Goal: Task Accomplishment & Management: Complete application form

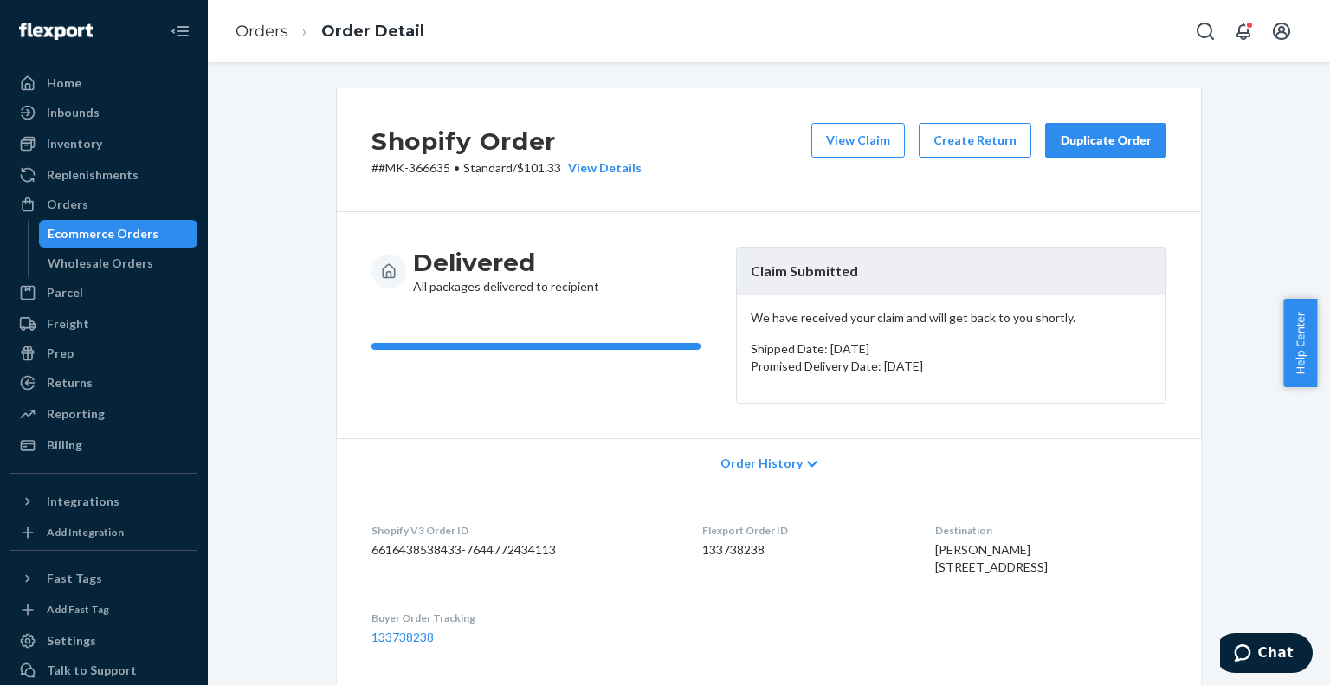
click at [145, 228] on div "Ecommerce Orders" at bounding box center [103, 233] width 111 height 17
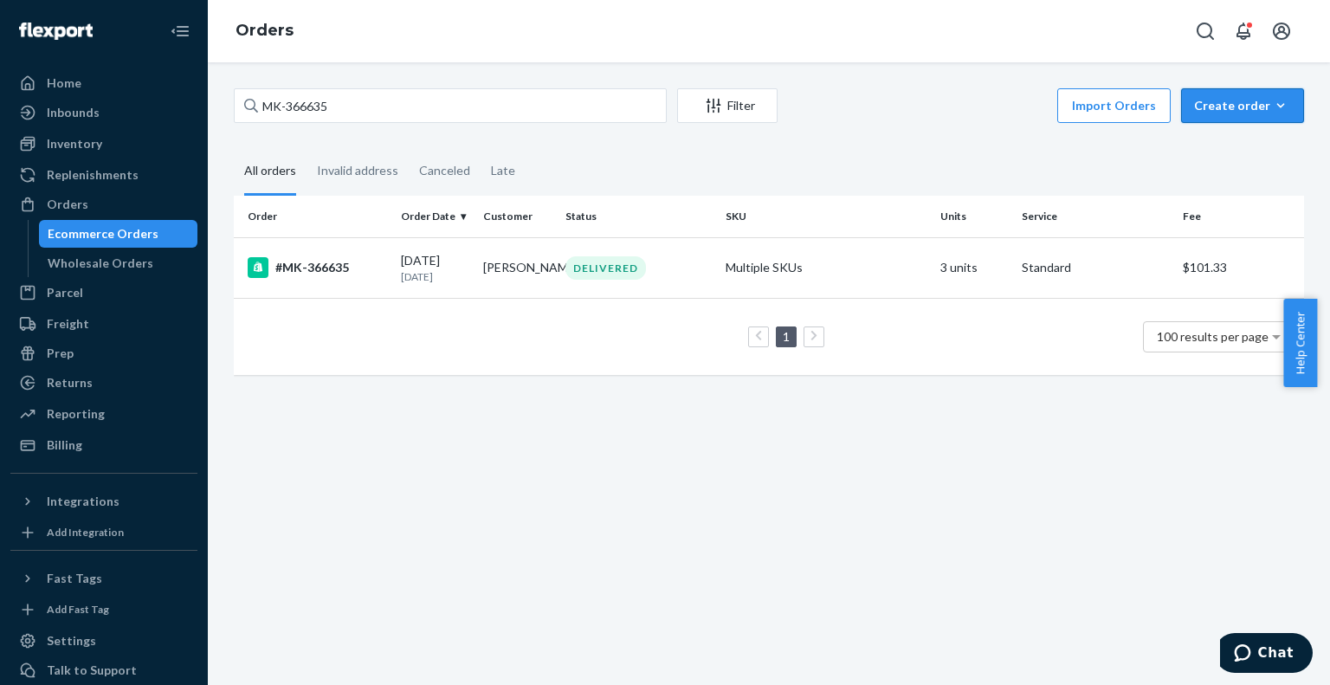
click at [1195, 104] on div "Create order" at bounding box center [1242, 105] width 97 height 17
click at [1212, 132] on span "Ecommerce order" at bounding box center [1196, 126] width 95 height 12
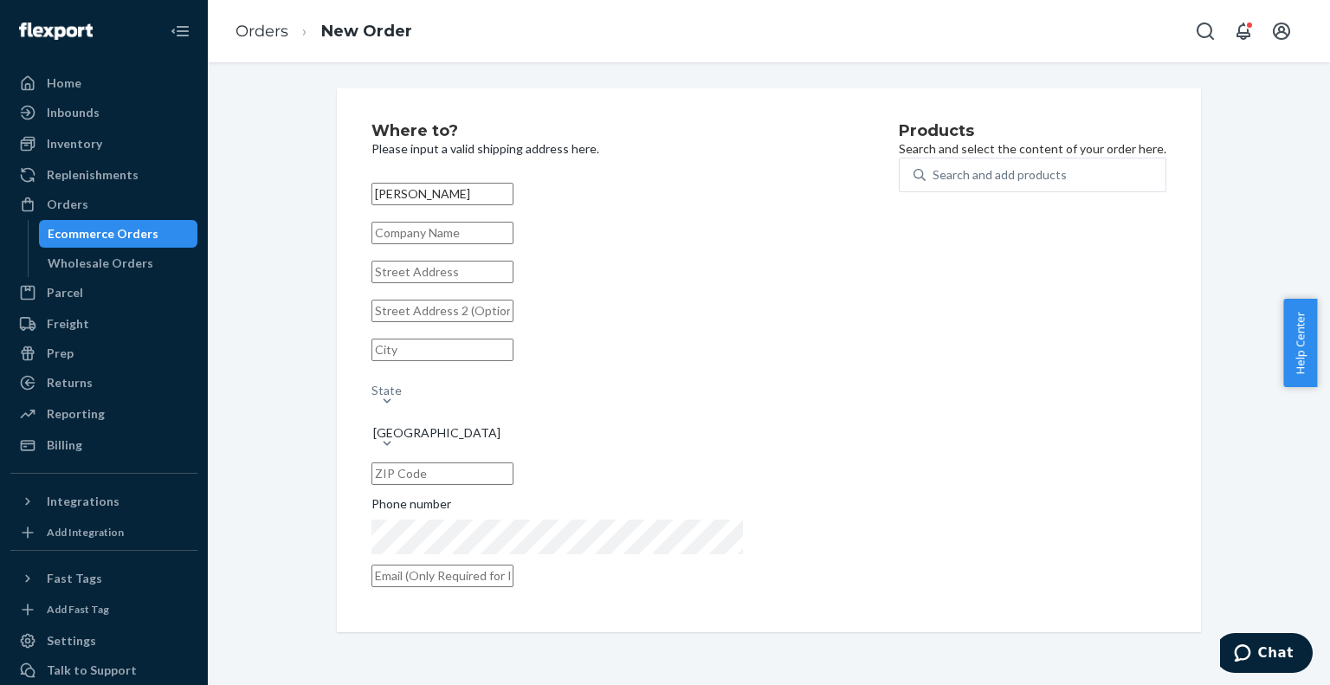
type input "[PERSON_NAME]"
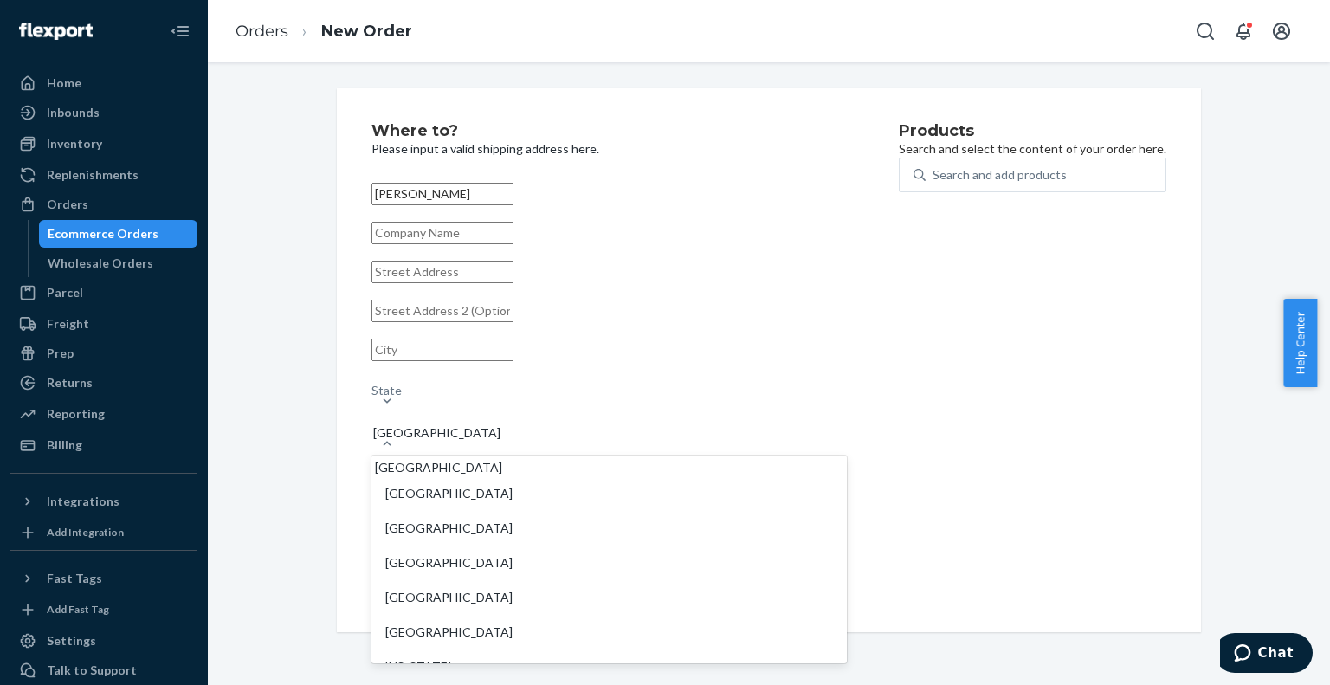
click at [461, 435] on div "[GEOGRAPHIC_DATA]" at bounding box center [608, 424] width 475 height 21
click at [373, 433] on input "option [GEOGRAPHIC_DATA] focused, 1 of 241. 241 results available. Use Up and D…" at bounding box center [372, 424] width 2 height 17
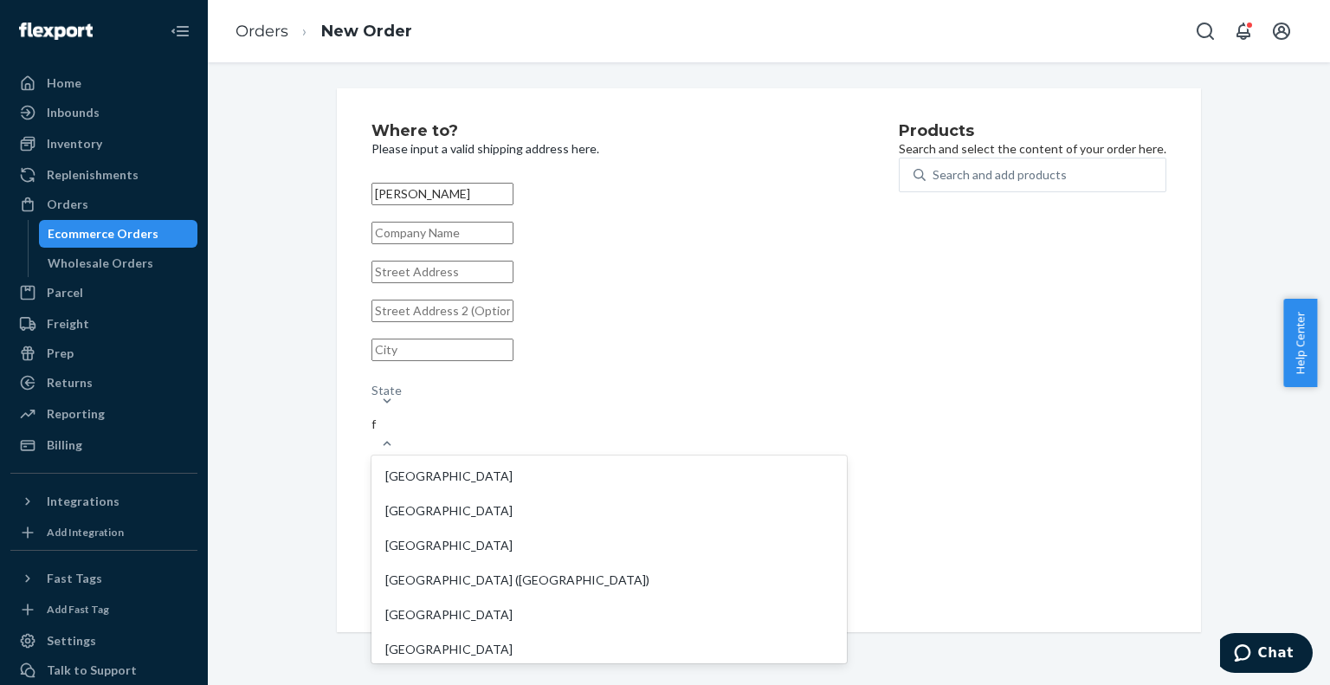
type input "fr"
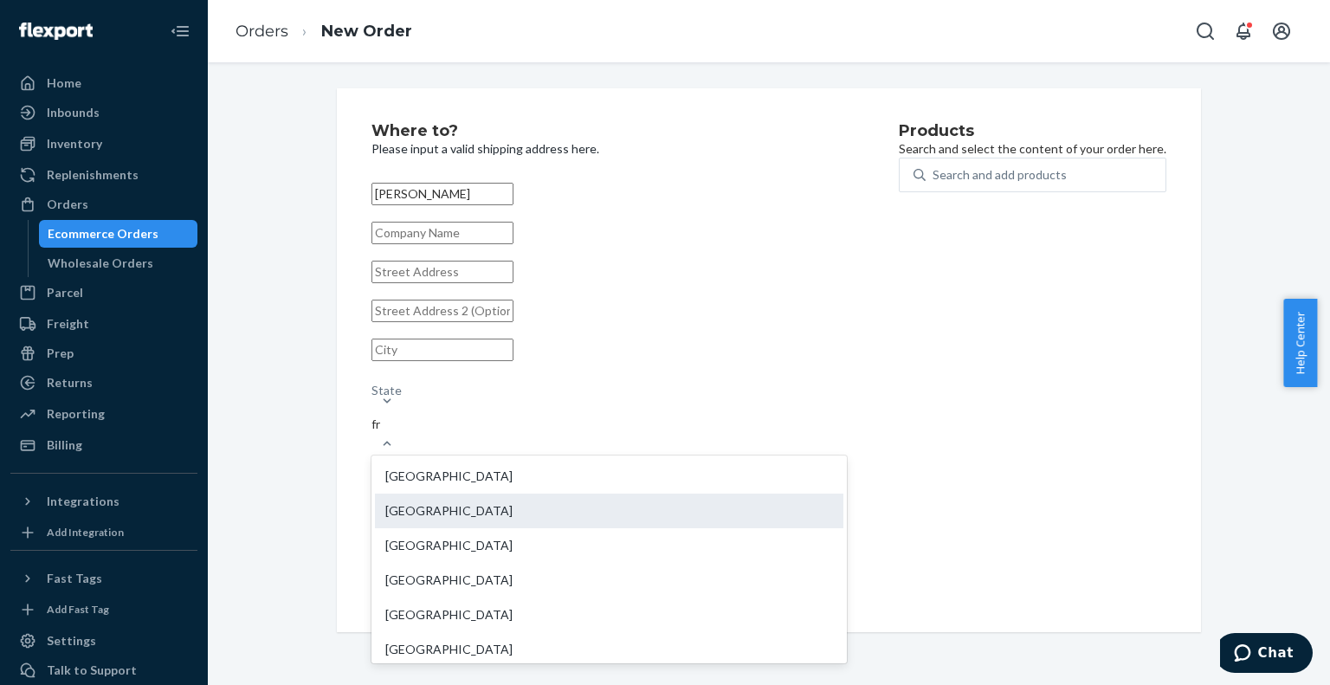
click at [459, 500] on div "[GEOGRAPHIC_DATA]" at bounding box center [609, 511] width 468 height 35
click at [382, 433] on input "fr" at bounding box center [376, 424] width 10 height 17
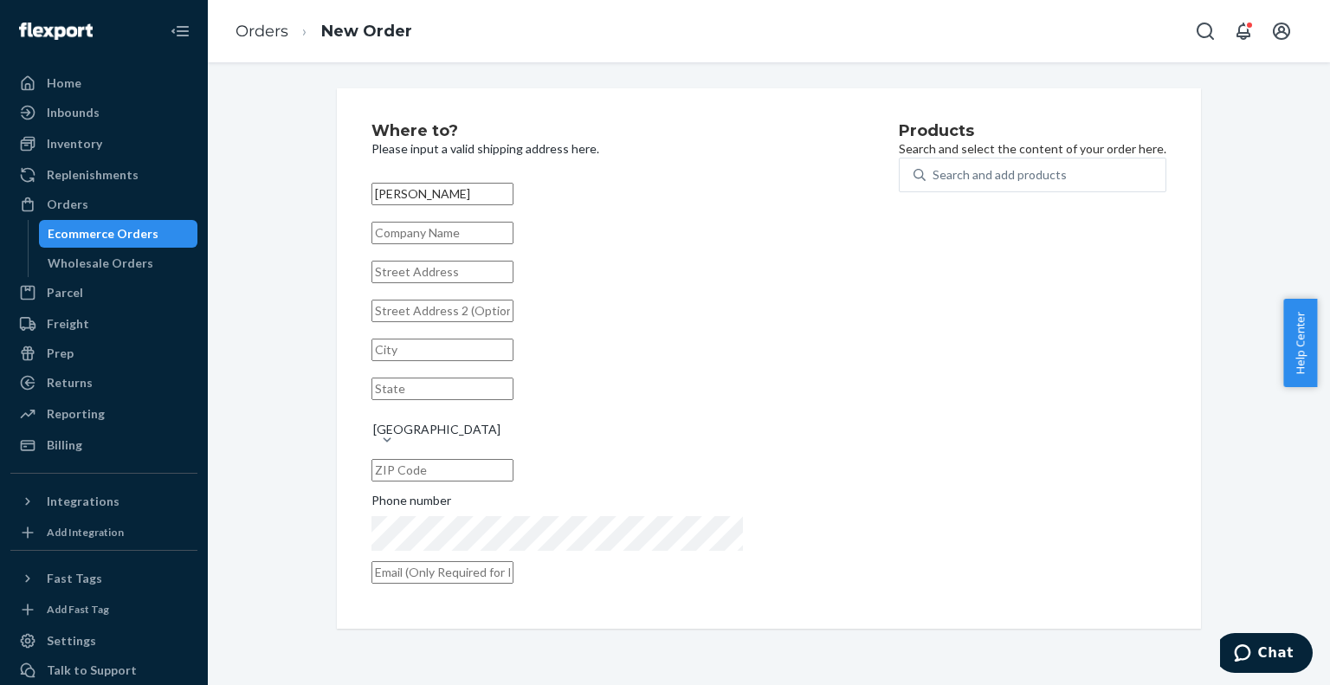
click at [418, 282] on input "text" at bounding box center [442, 272] width 142 height 23
paste input "[STREET_ADDRESS][PERSON_NAME]"
type input "[STREET_ADDRESS][PERSON_NAME]"
click at [295, 157] on div "Where to? Please input a valid shipping address here. Lolita M'Gouni [STREET_AD…" at bounding box center [769, 358] width 1096 height 540
click at [513, 384] on input "text" at bounding box center [442, 388] width 142 height 23
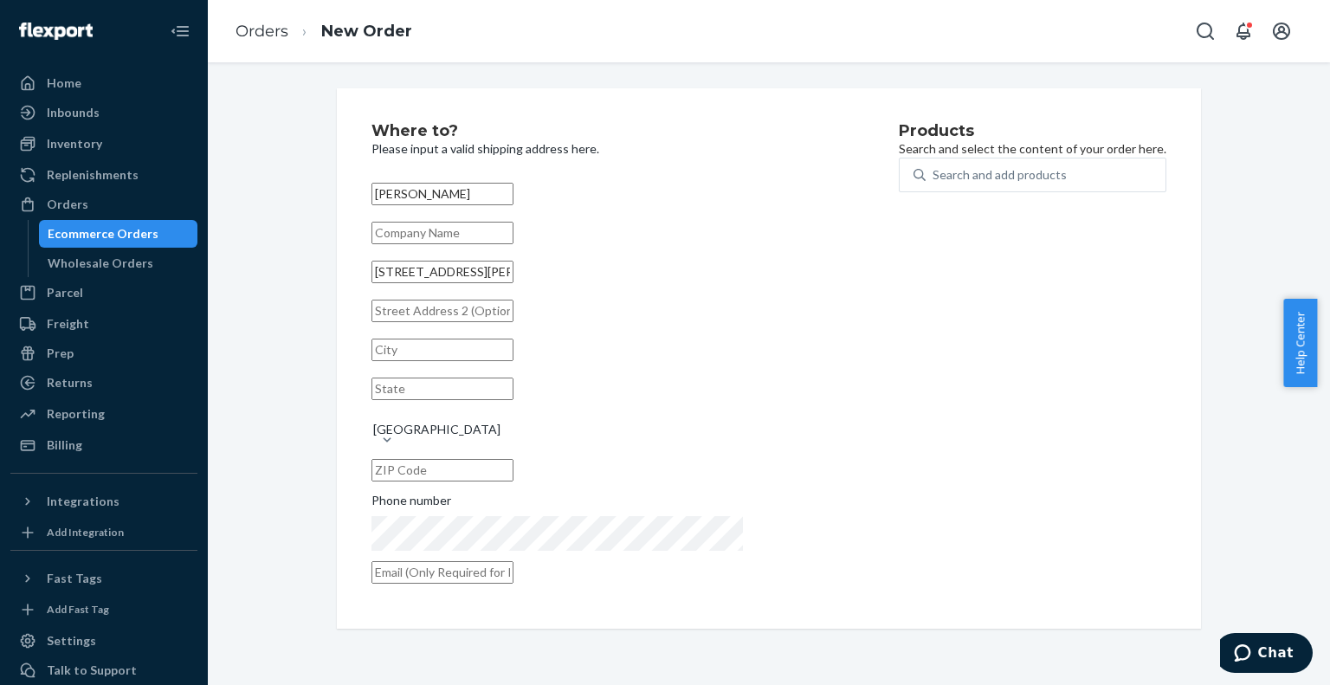
paste input "93500"
type input "93500"
click at [513, 459] on input "text" at bounding box center [442, 470] width 142 height 23
paste input "93500"
type input "93500"
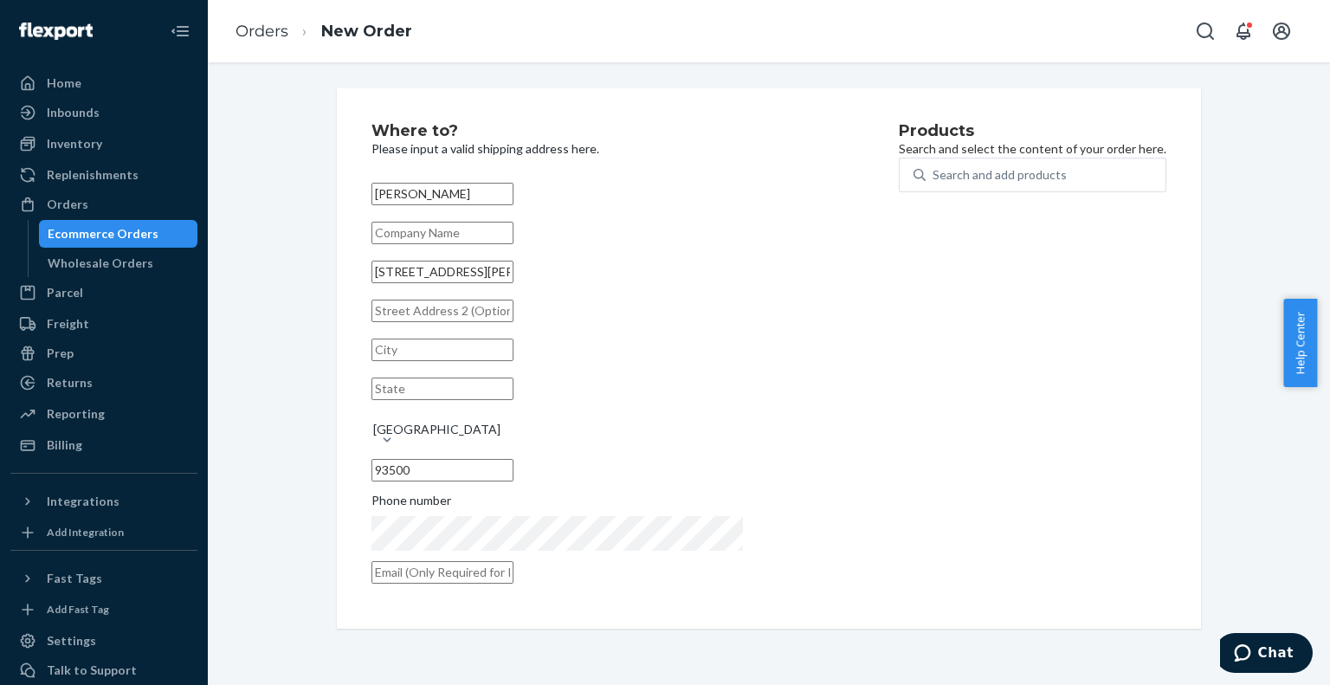
click at [495, 361] on input "text" at bounding box center [442, 350] width 142 height 23
paste input "Pantin"
type input "Pantin"
click at [899, 478] on div "Products Search and select the content of your order here. Search and add produ…" at bounding box center [1033, 358] width 268 height 471
click at [926, 190] on div "Search and add products" at bounding box center [1046, 174] width 240 height 31
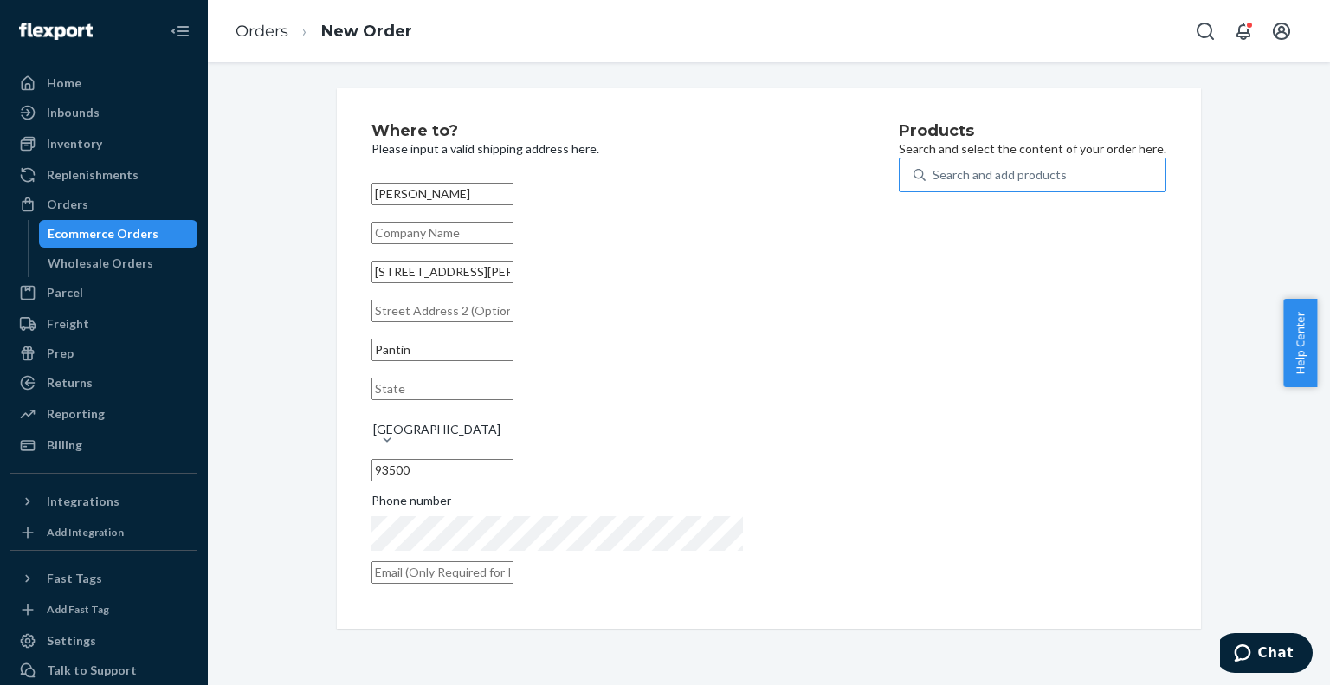
click at [932, 184] on input "Search and add products" at bounding box center [933, 174] width 2 height 17
type input "linera"
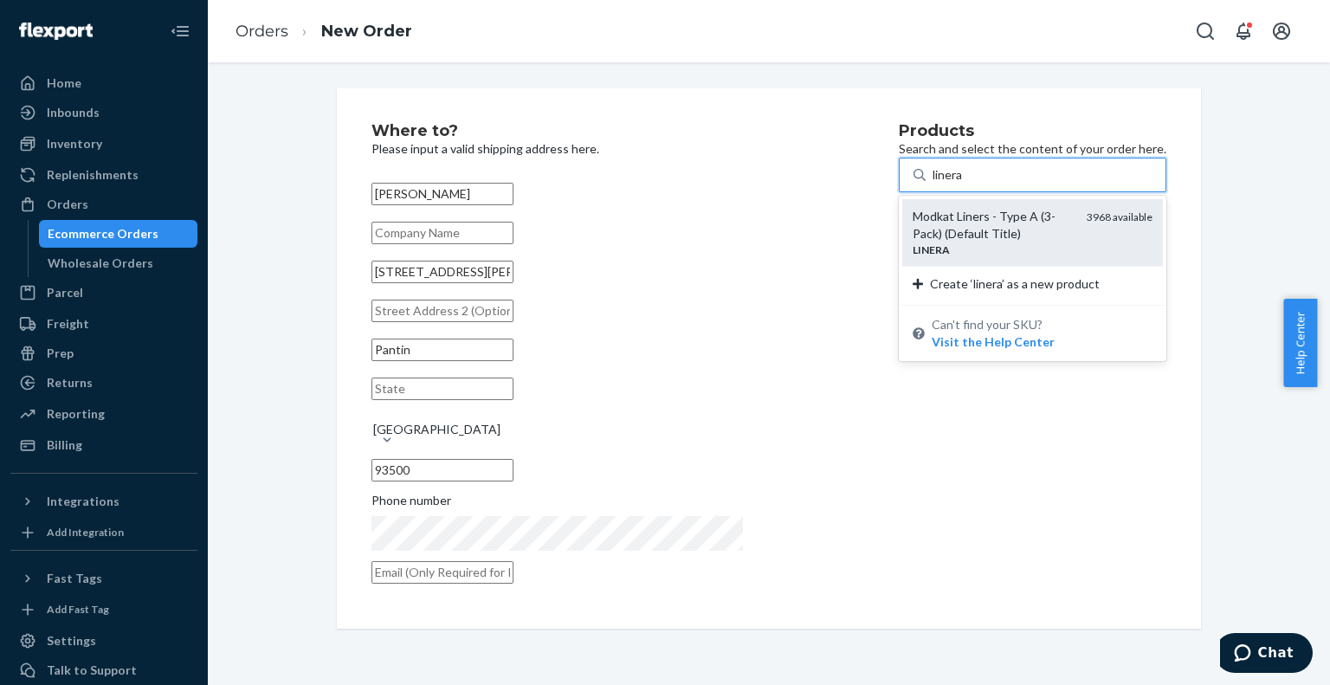
click at [929, 229] on div "Modkat Liners - Type A (3-Pack) (Default Title)" at bounding box center [993, 225] width 160 height 35
click at [932, 184] on input "linera" at bounding box center [948, 174] width 32 height 17
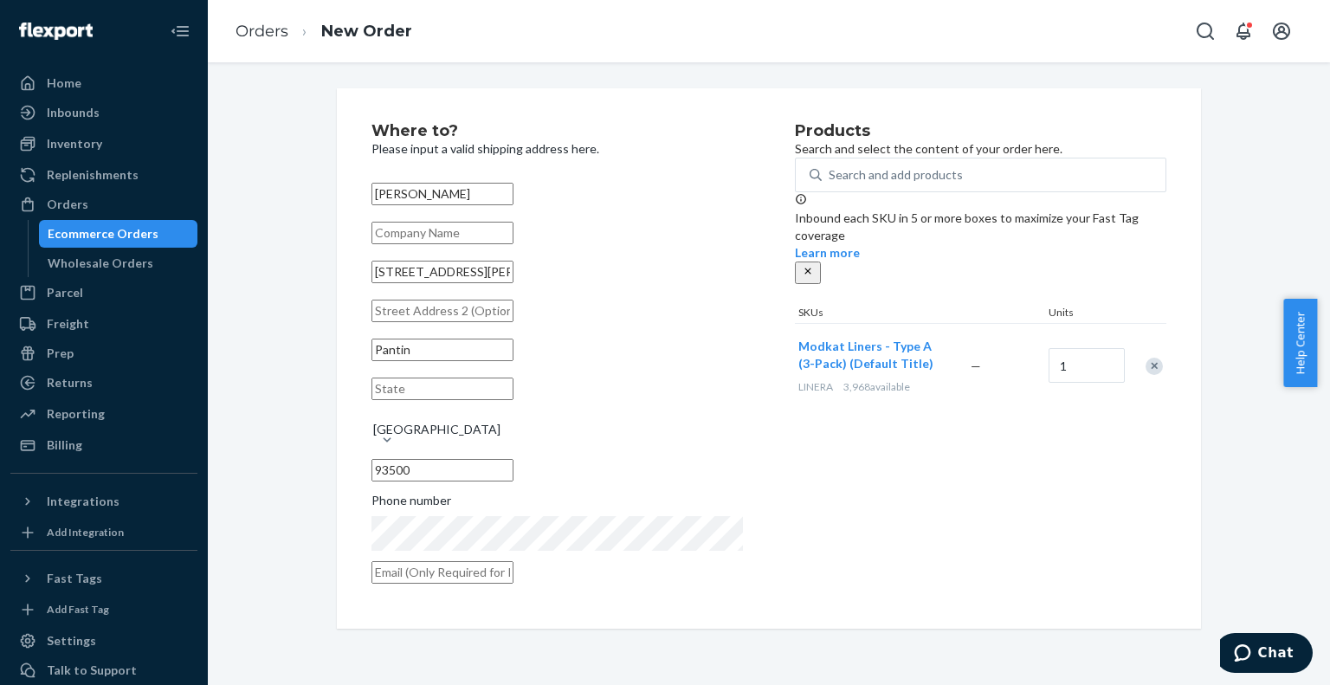
click at [1030, 536] on div "Products Search and select the content of your order here. Search and add produ…" at bounding box center [980, 358] width 371 height 471
click at [464, 561] on input "text" at bounding box center [442, 572] width 142 height 23
paste input "[DOMAIN_NAME][EMAIL_ADDRESS][DOMAIN_NAME]"
type input "[DOMAIN_NAME][EMAIL_ADDRESS][DOMAIN_NAME]"
click at [834, 564] on div "Products Search and select the content of your order here. Search and add produ…" at bounding box center [980, 358] width 371 height 471
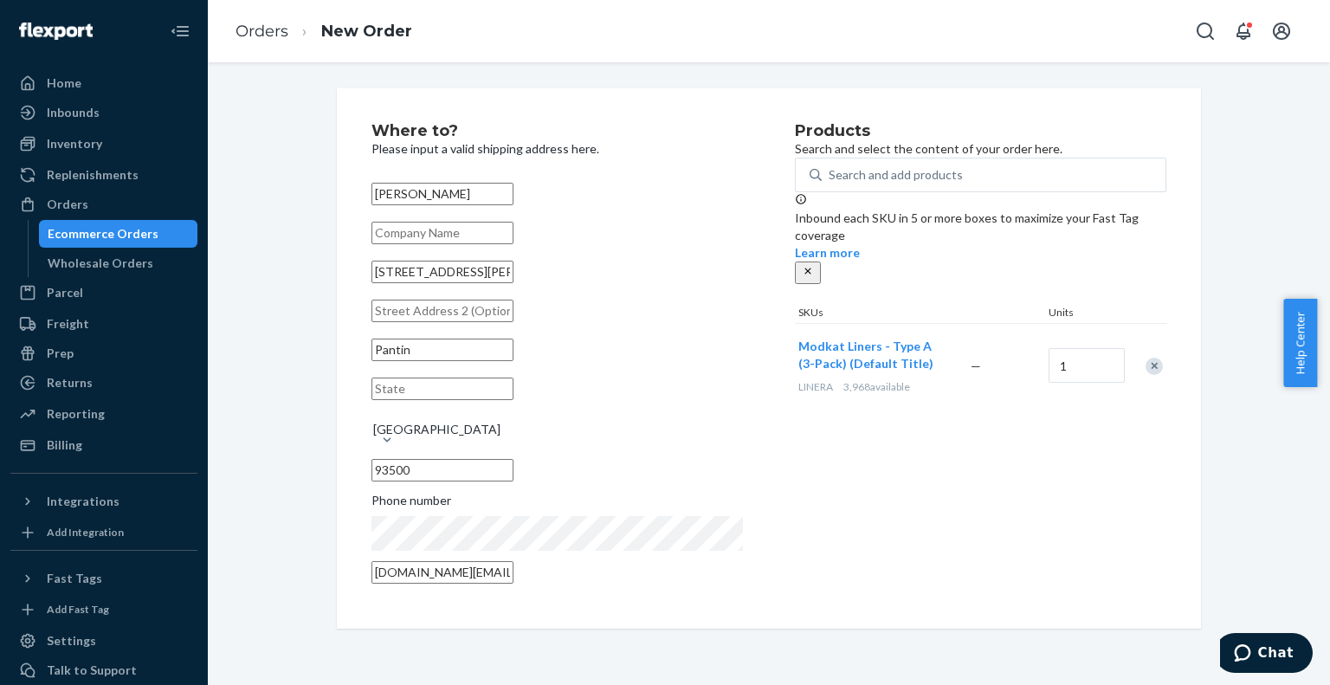
click at [513, 391] on input "text" at bounding box center [442, 388] width 142 height 23
click at [1010, 475] on div "Products Search and select the content of your order here. Search and add produ…" at bounding box center [980, 358] width 371 height 471
click at [1247, 644] on icon "Chat" at bounding box center [1242, 652] width 17 height 17
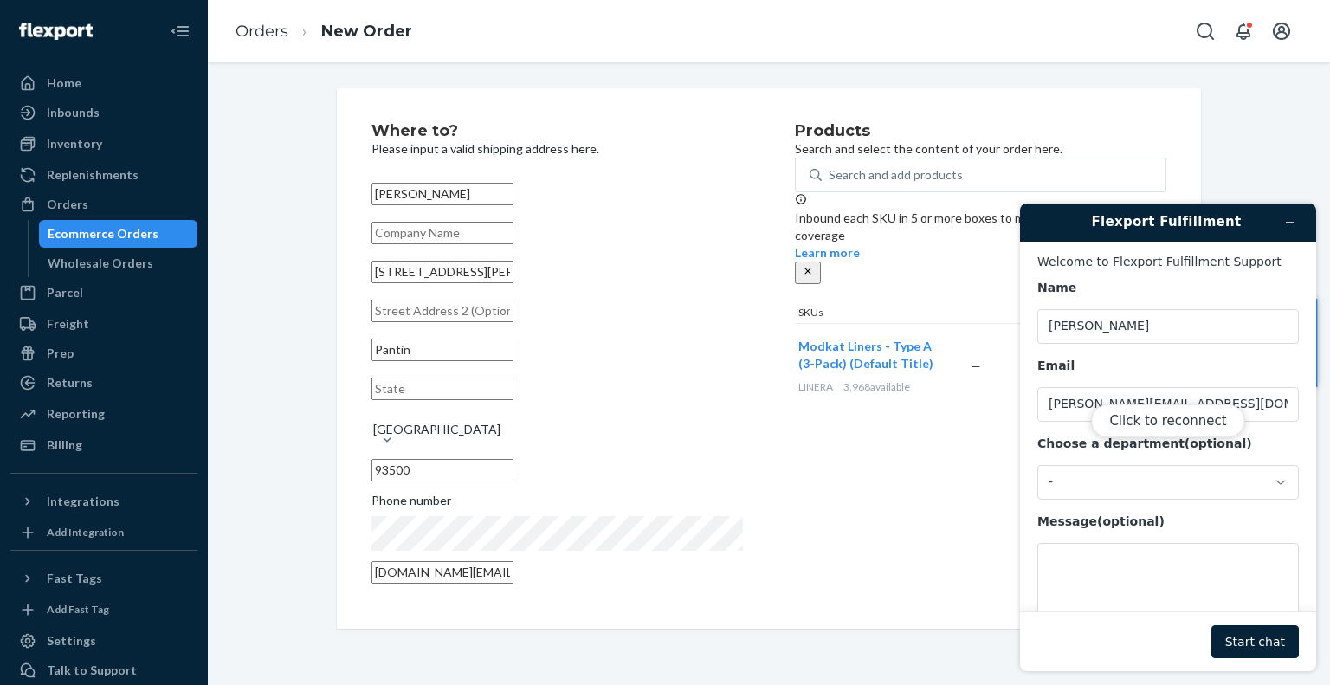
click at [1143, 571] on div "Click to reconnect" at bounding box center [1168, 437] width 296 height 468
click at [1188, 415] on button "Click to reconnect" at bounding box center [1167, 420] width 153 height 33
click at [1188, 567] on textarea "Message (optional)" at bounding box center [1167, 591] width 261 height 97
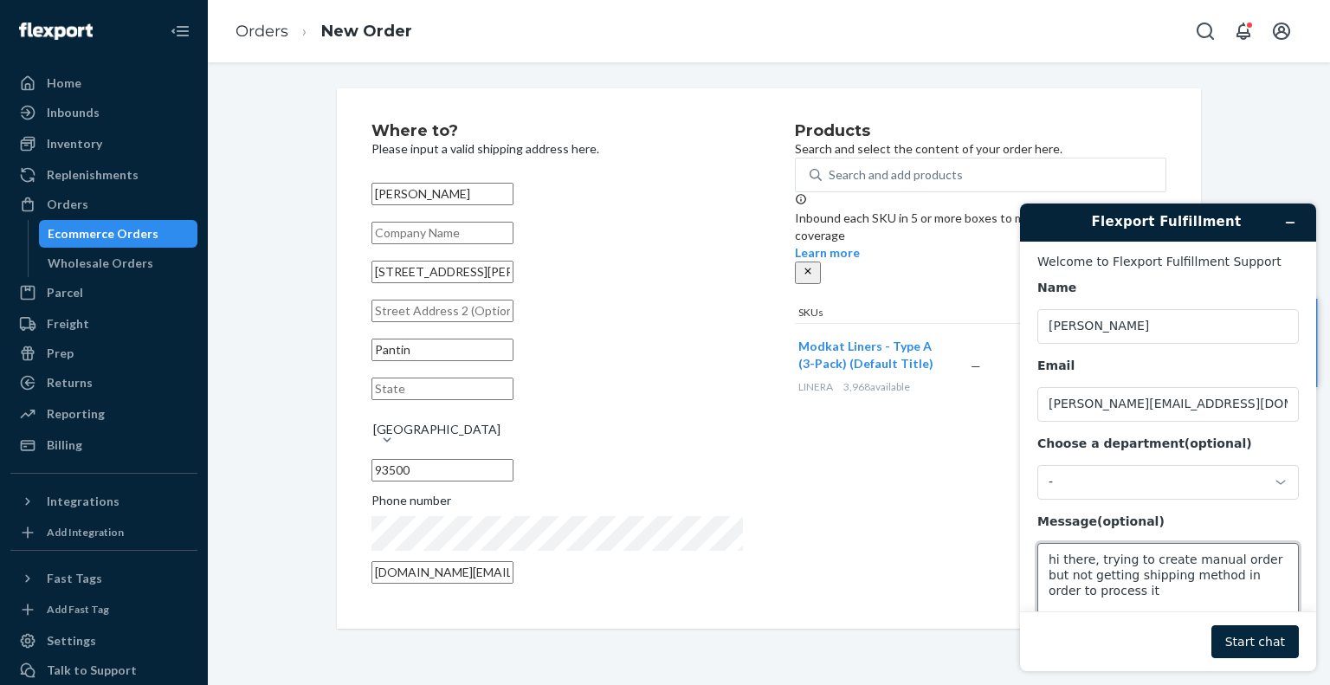
type textarea "hi there, trying to create manual order but not getting shipping method in orde…"
click at [1240, 642] on button "Start chat" at bounding box center [1254, 641] width 87 height 33
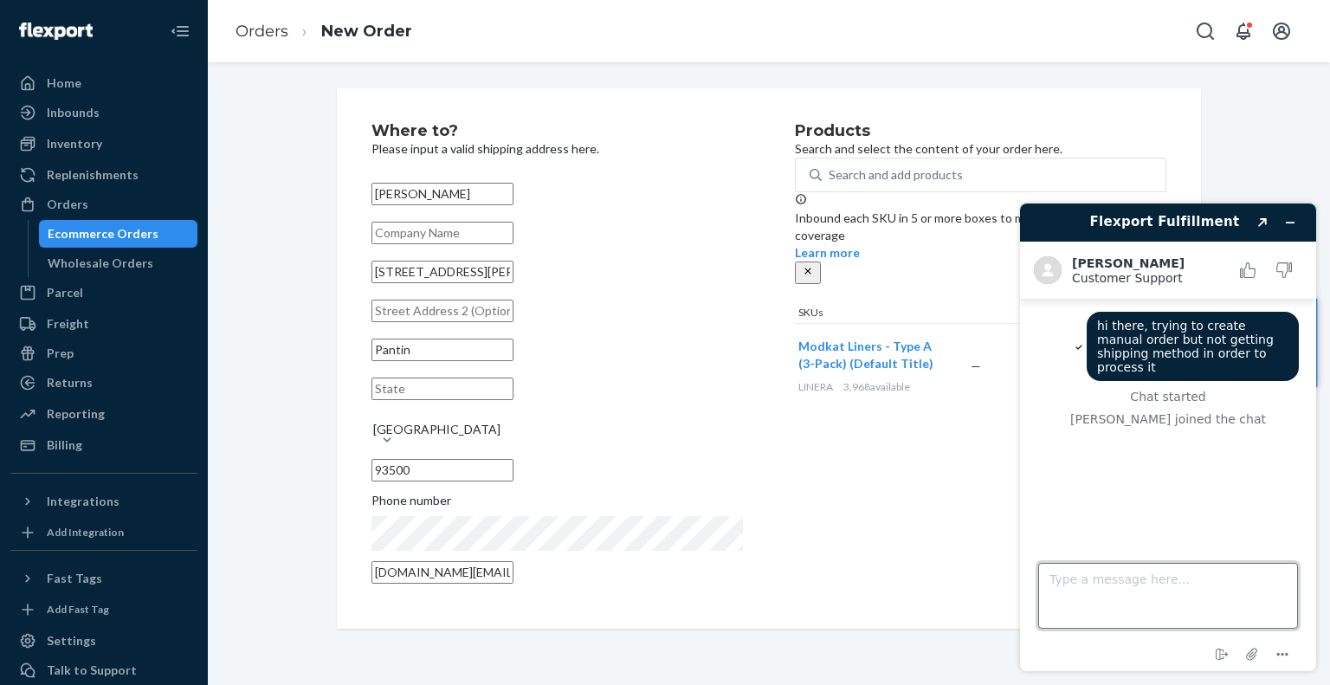
click at [1178, 577] on textarea "Type a message here..." at bounding box center [1168, 596] width 260 height 66
type textarea "order to [GEOGRAPHIC_DATA]"
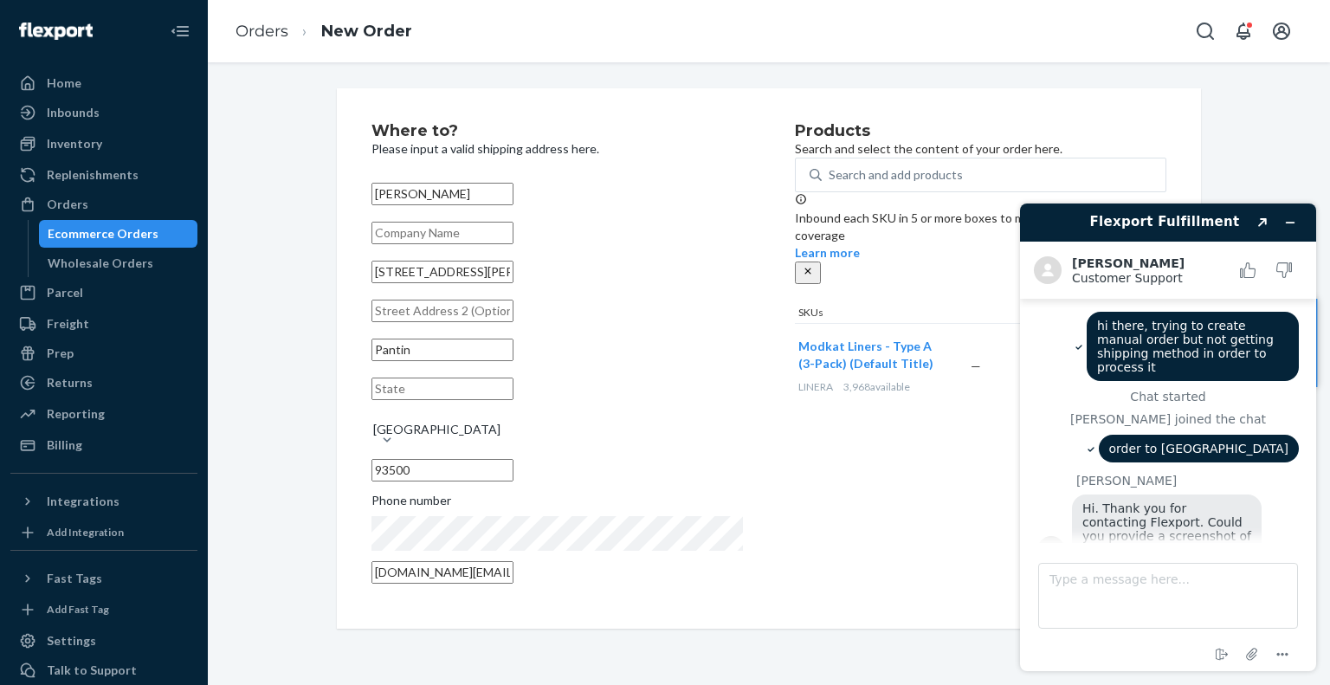
scroll to position [21, 0]
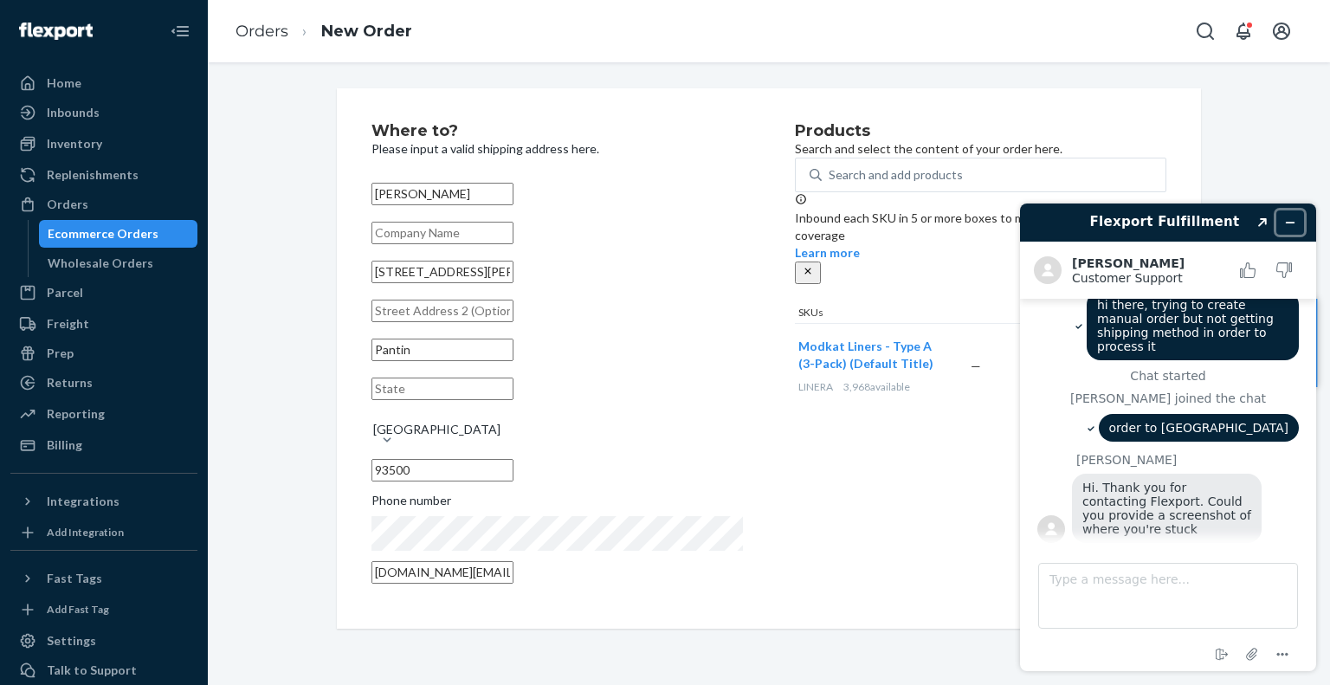
click at [1289, 220] on icon "Minimize widget" at bounding box center [1290, 222] width 12 height 12
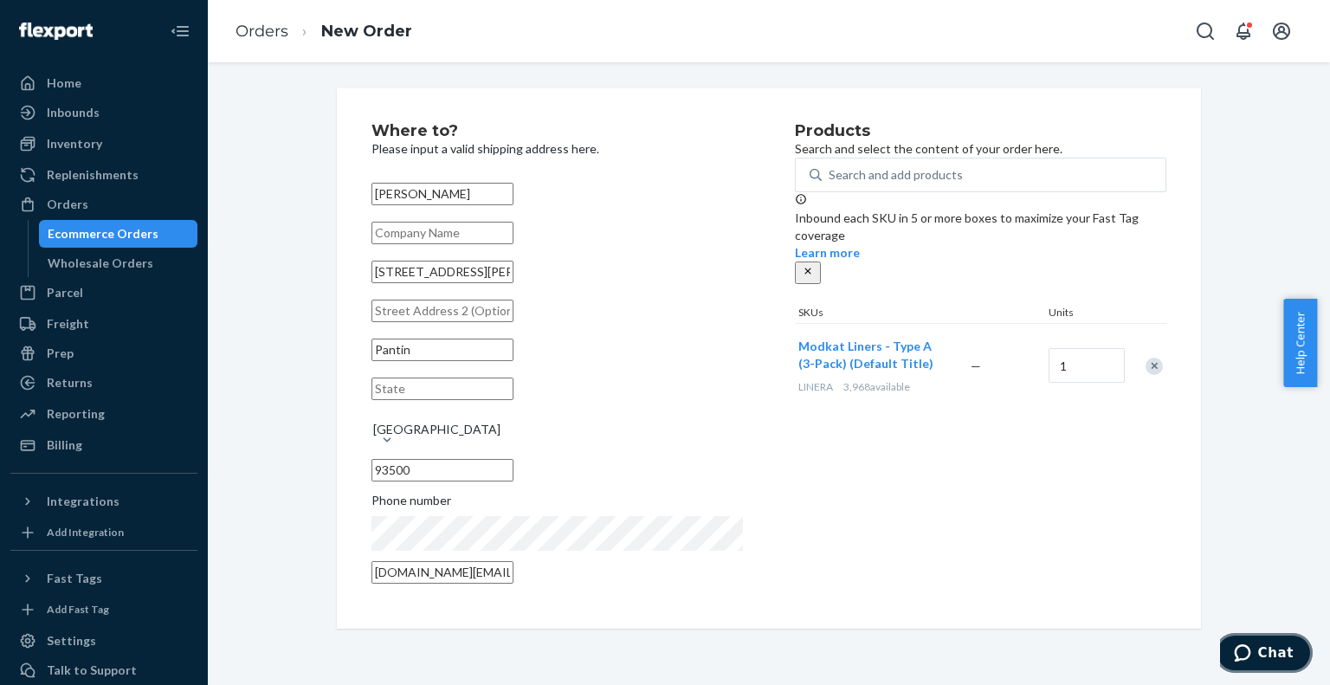
click at [1246, 653] on icon "Chat" at bounding box center [1242, 652] width 17 height 17
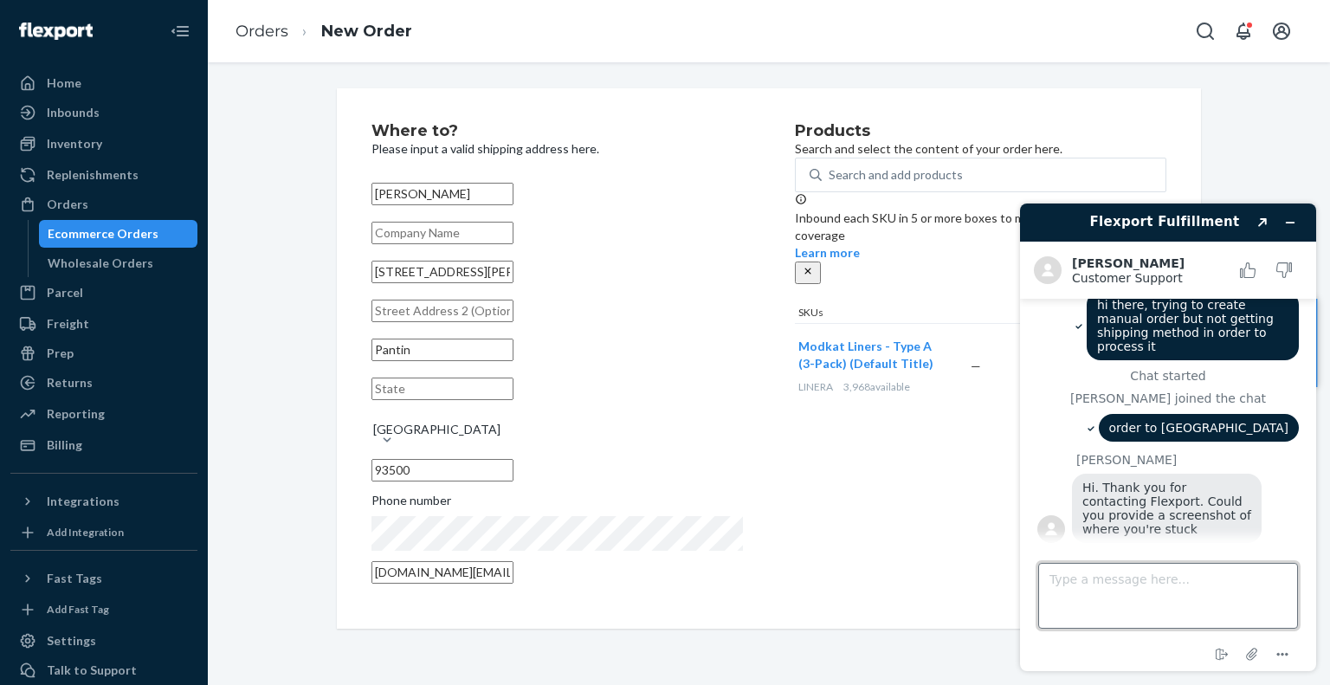
click at [1177, 590] on textarea "Type a message here..." at bounding box center [1168, 596] width 260 height 66
type textarea "i just can't submit as no shipping methods are offered"
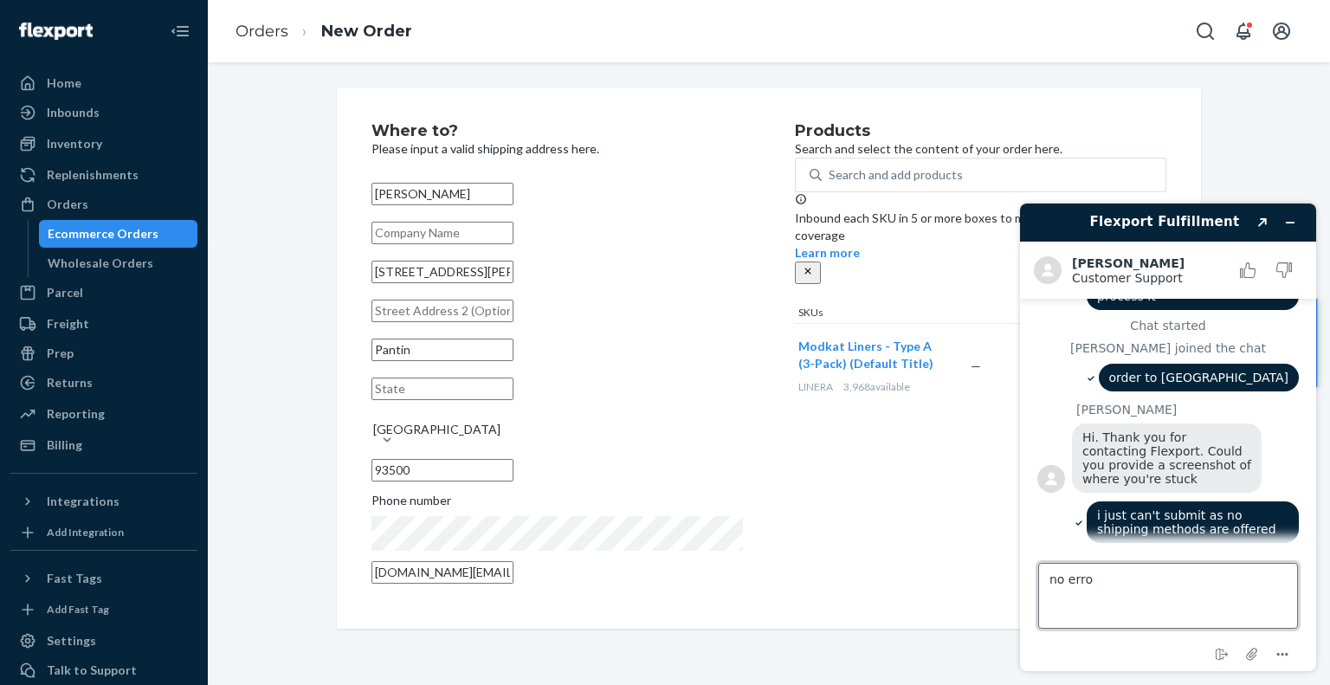
type textarea "no error"
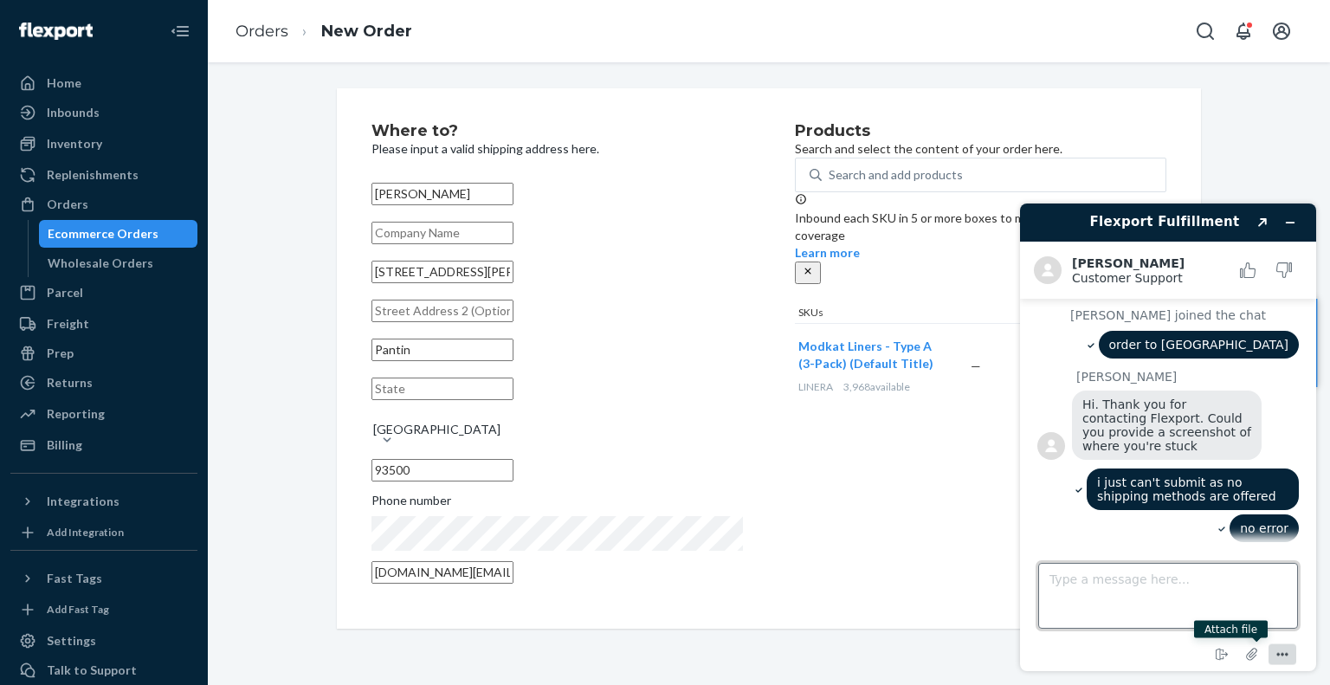
scroll to position [107, 0]
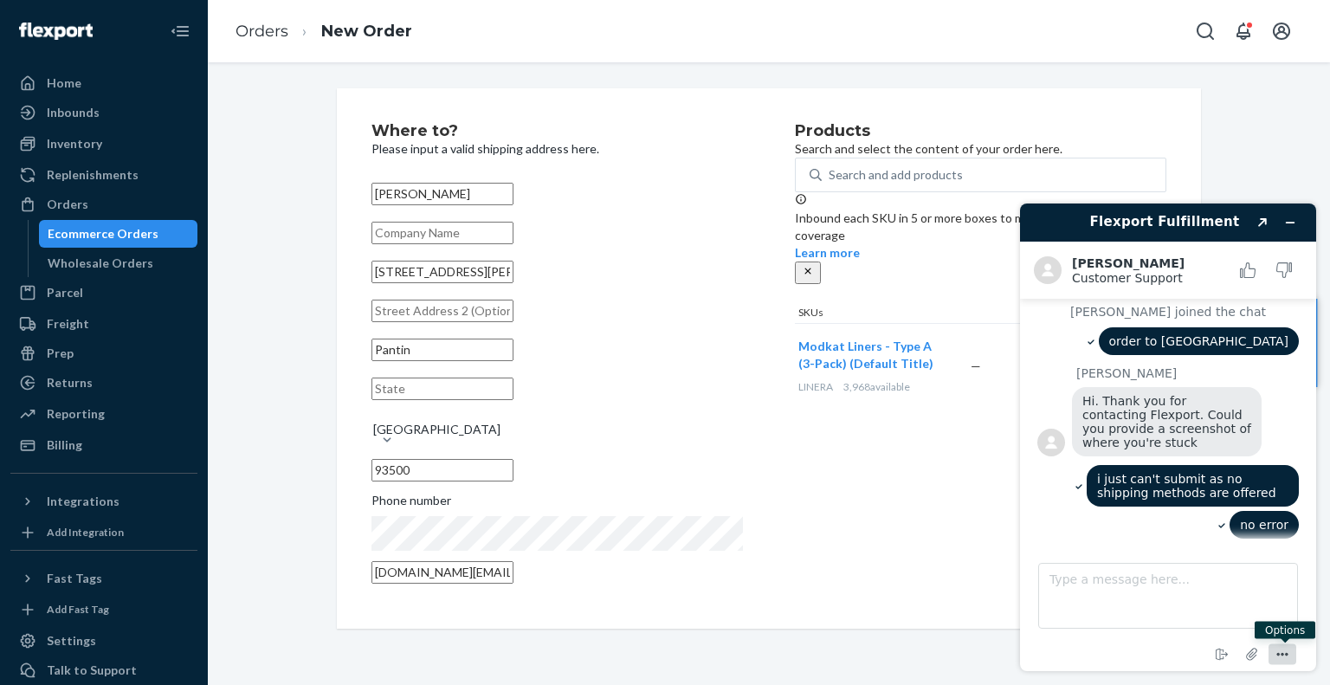
click at [1279, 653] on icon "Menu" at bounding box center [1282, 654] width 21 height 21
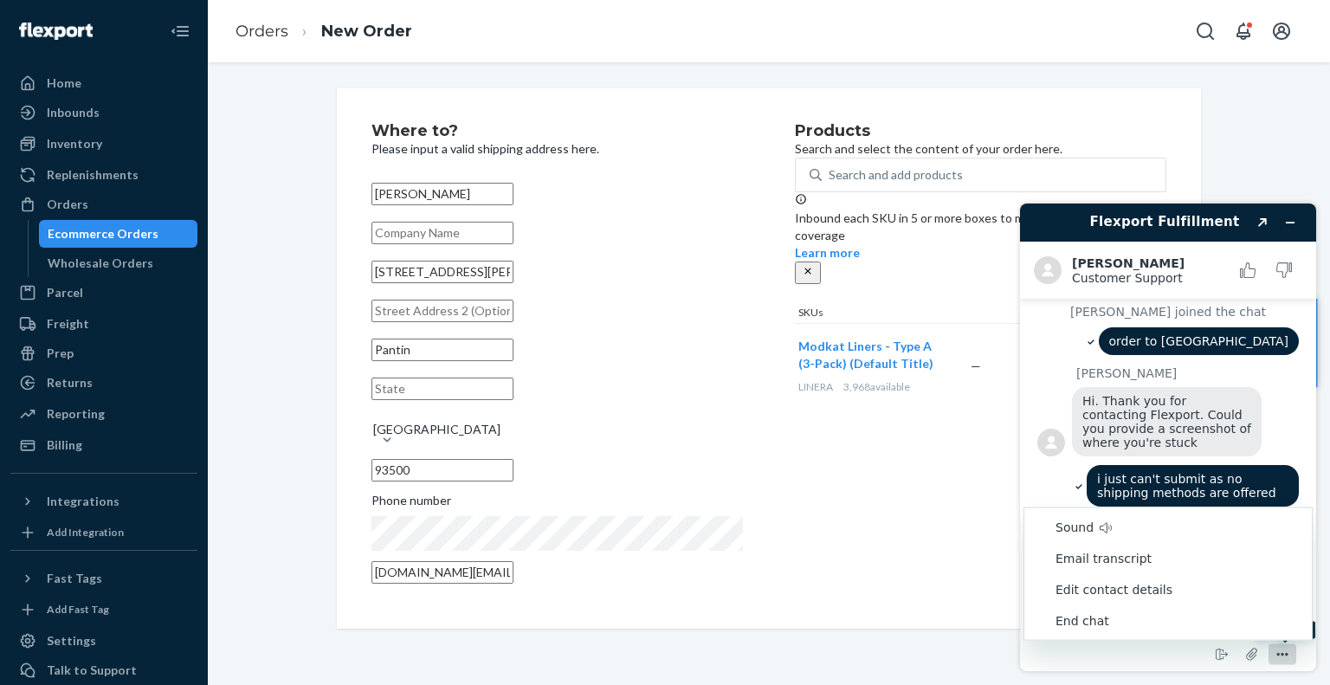
scroll to position [193, 0]
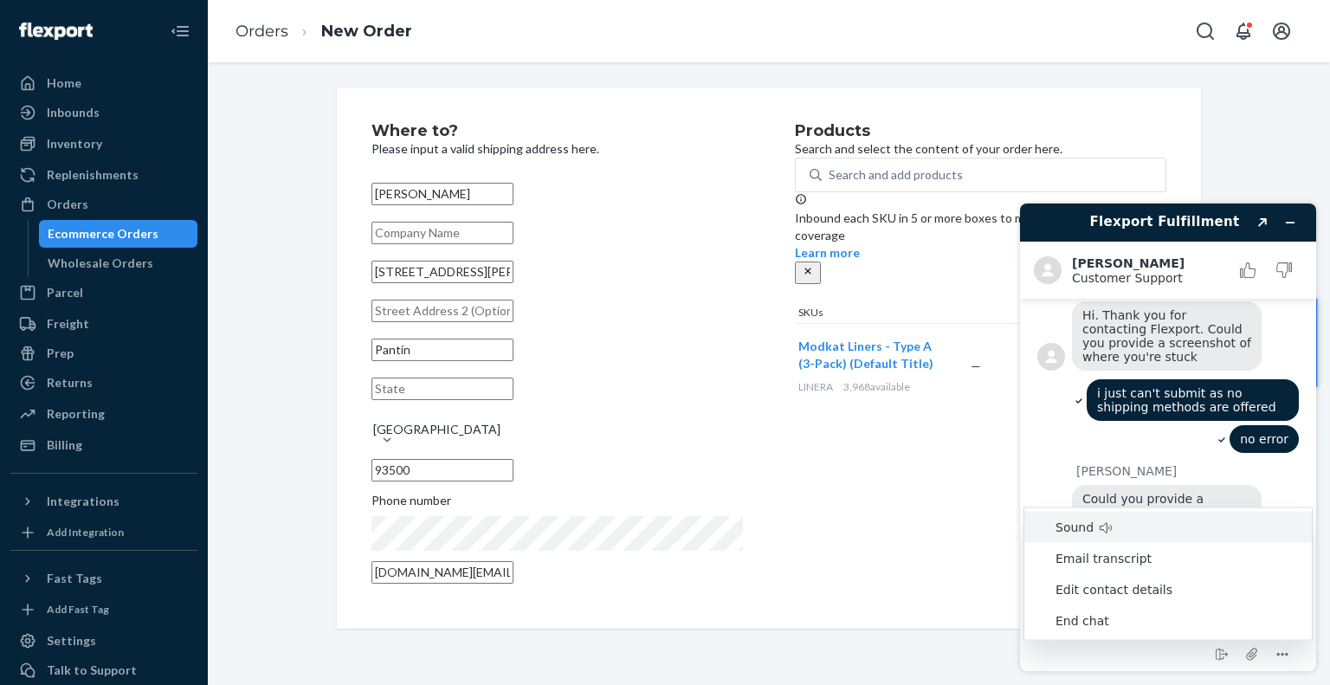
click at [1139, 438] on div "no error" at bounding box center [1167, 441] width 261 height 32
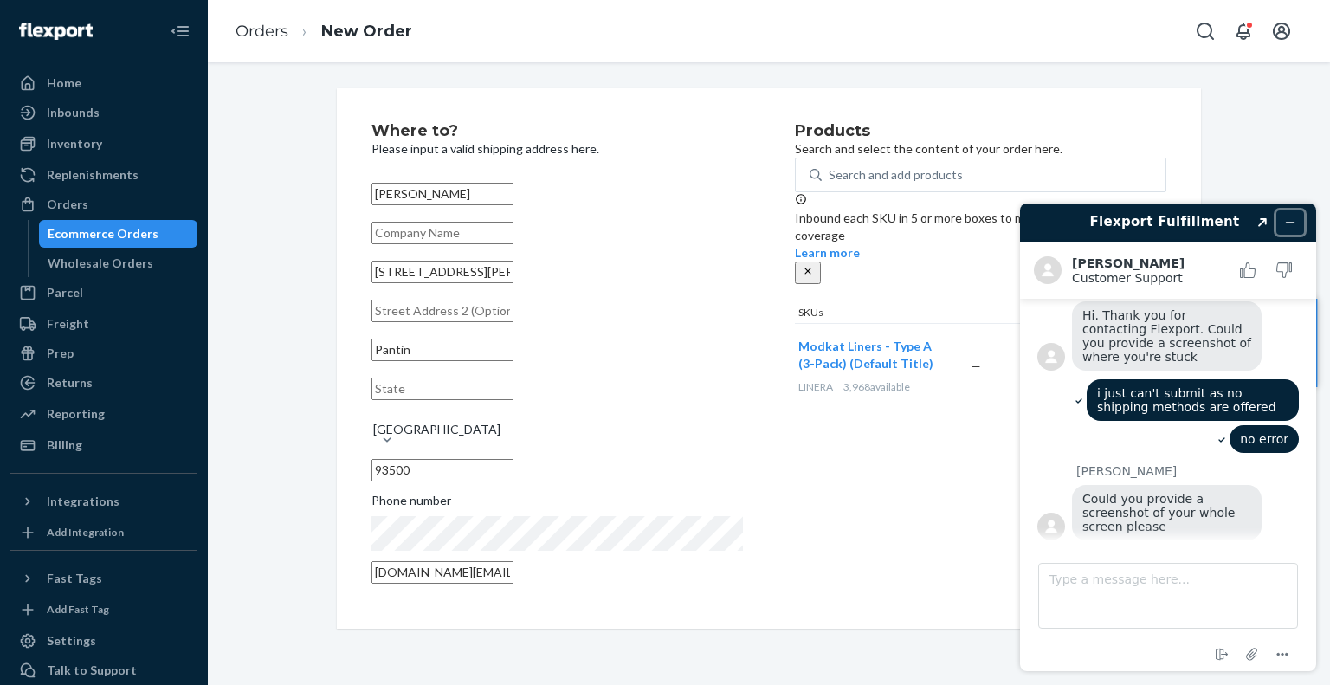
click at [1295, 221] on icon "Minimize widget" at bounding box center [1290, 222] width 12 height 12
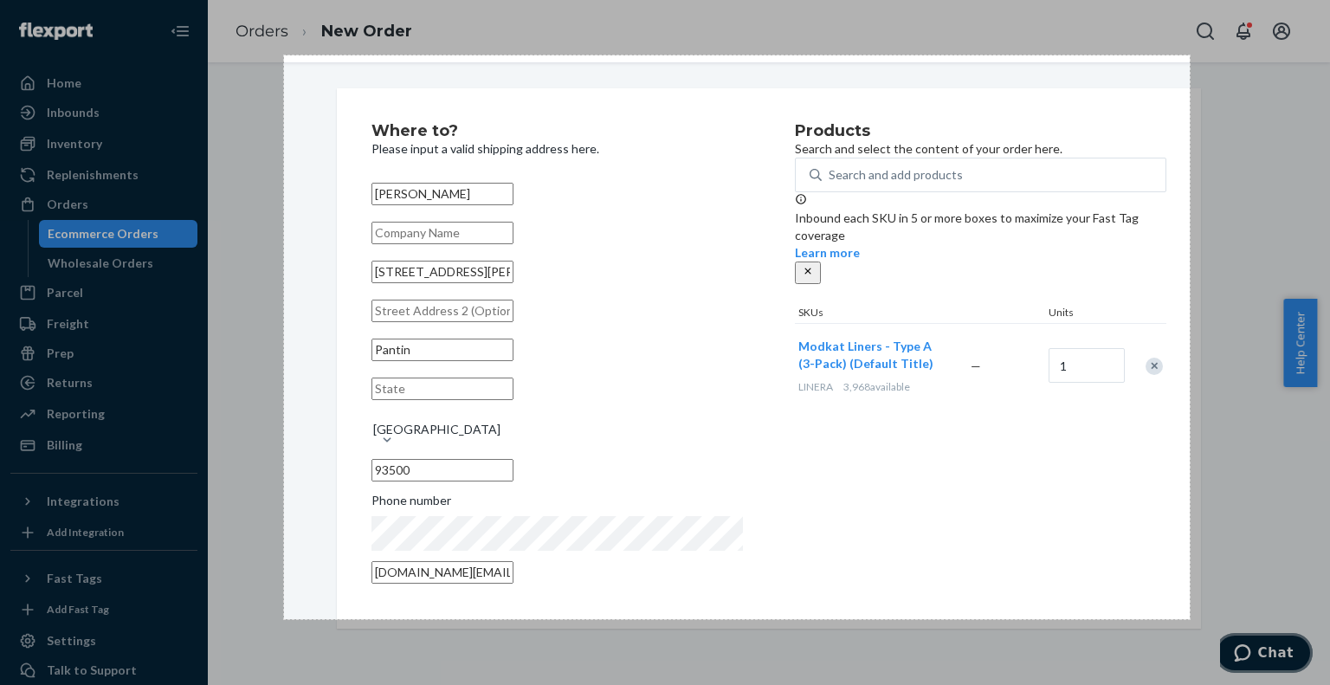
drag, startPoint x: 287, startPoint y: 62, endPoint x: 1190, endPoint y: 619, distance: 1060.8
click at [1190, 619] on div "1046 X 651" at bounding box center [665, 342] width 1330 height 685
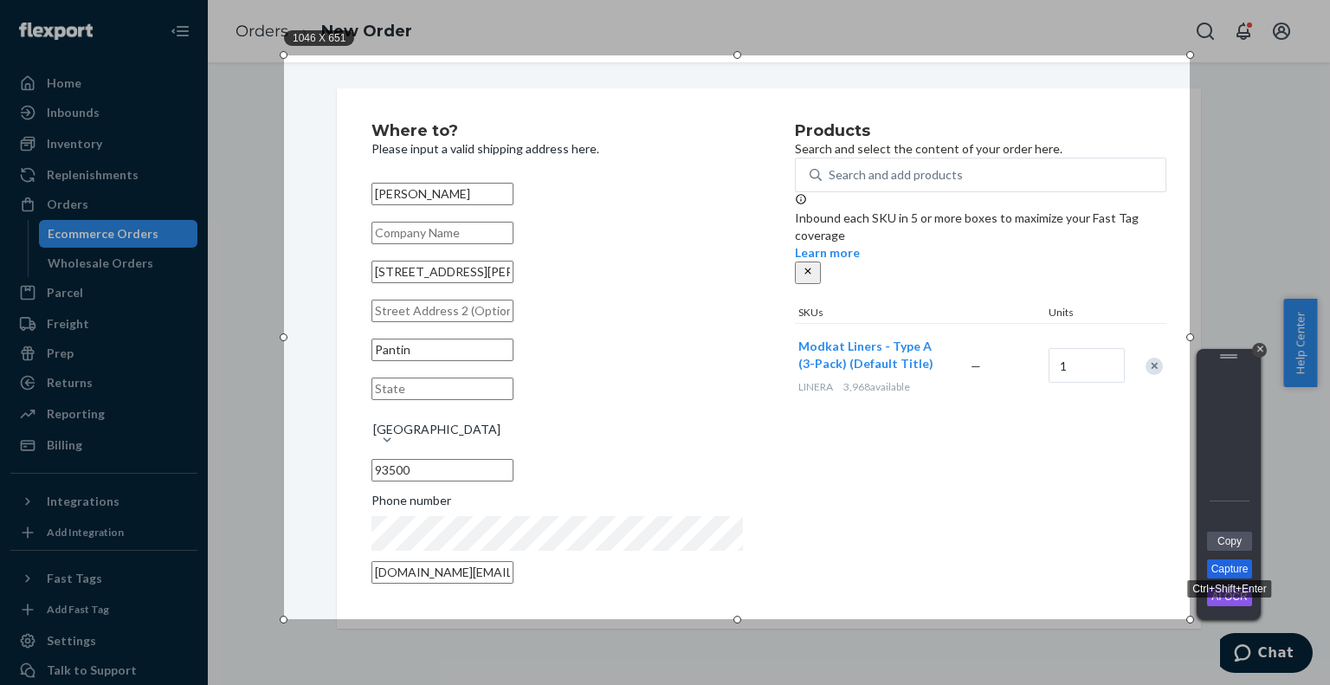
click at [1228, 567] on link "Capture" at bounding box center [1229, 568] width 45 height 19
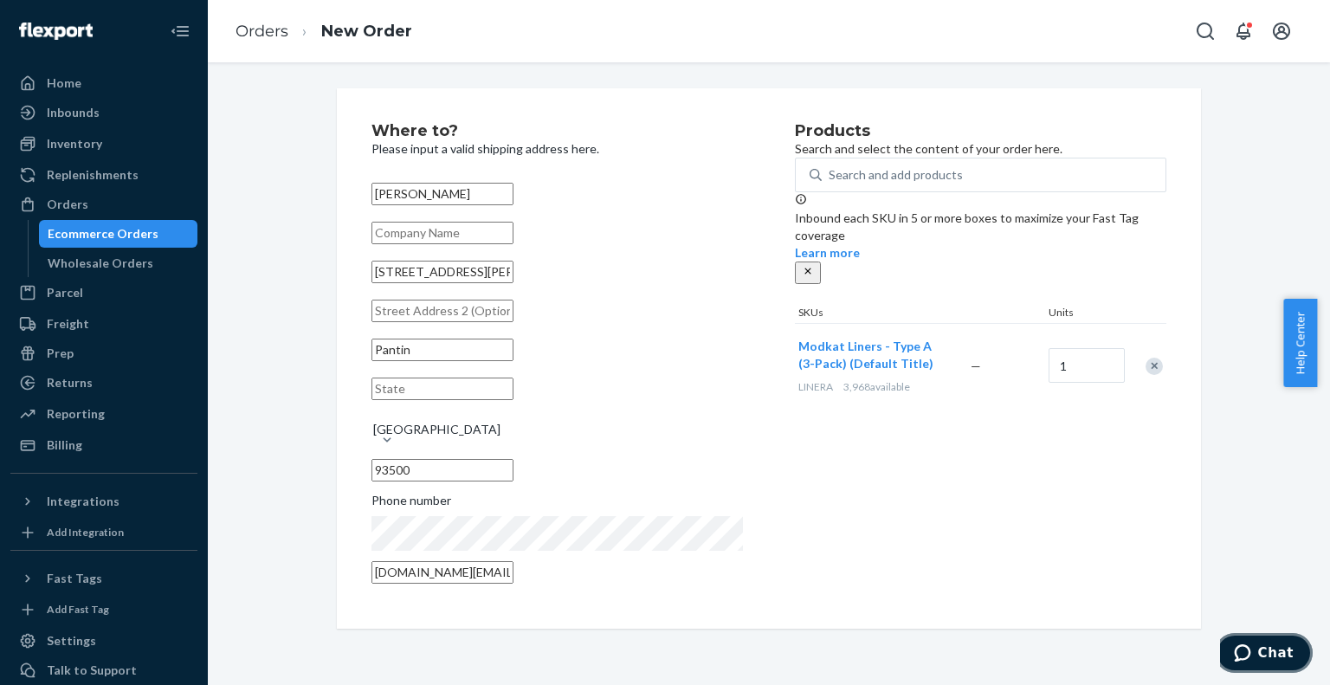
click at [1250, 653] on icon "Chat" at bounding box center [1242, 652] width 17 height 17
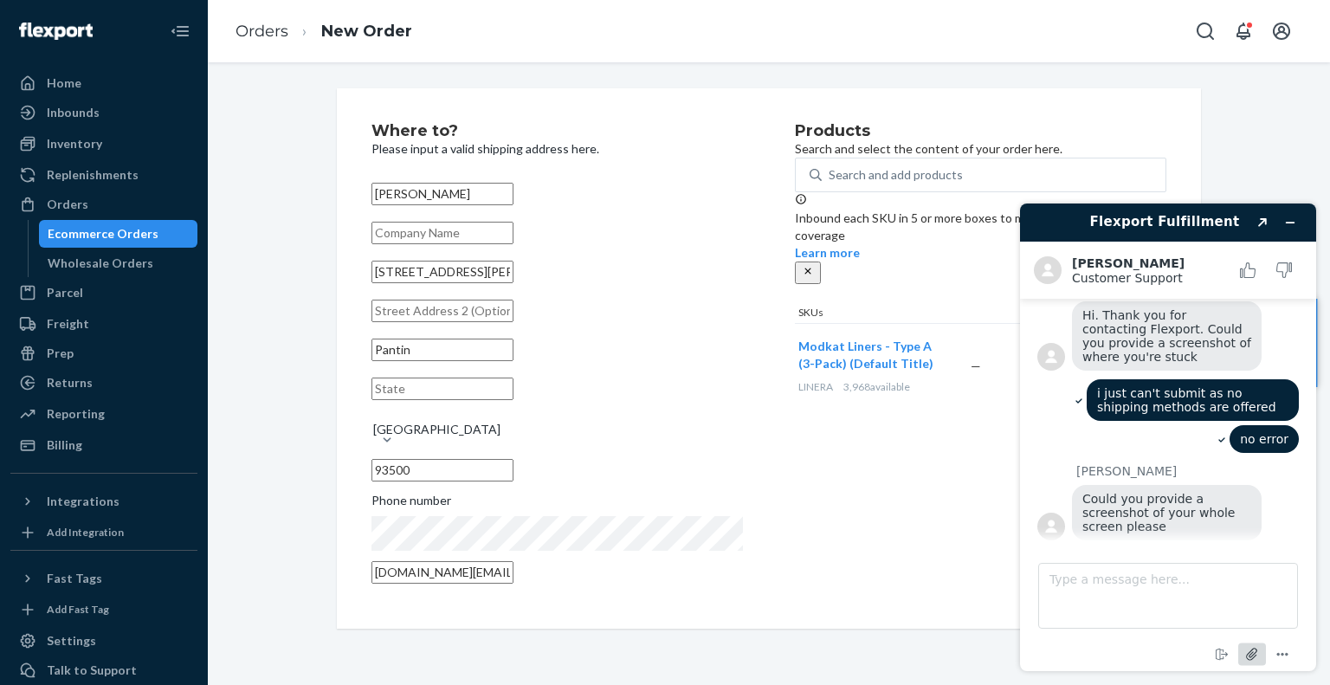
click at [1252, 650] on icon "Attach file" at bounding box center [1252, 654] width 32 height 32
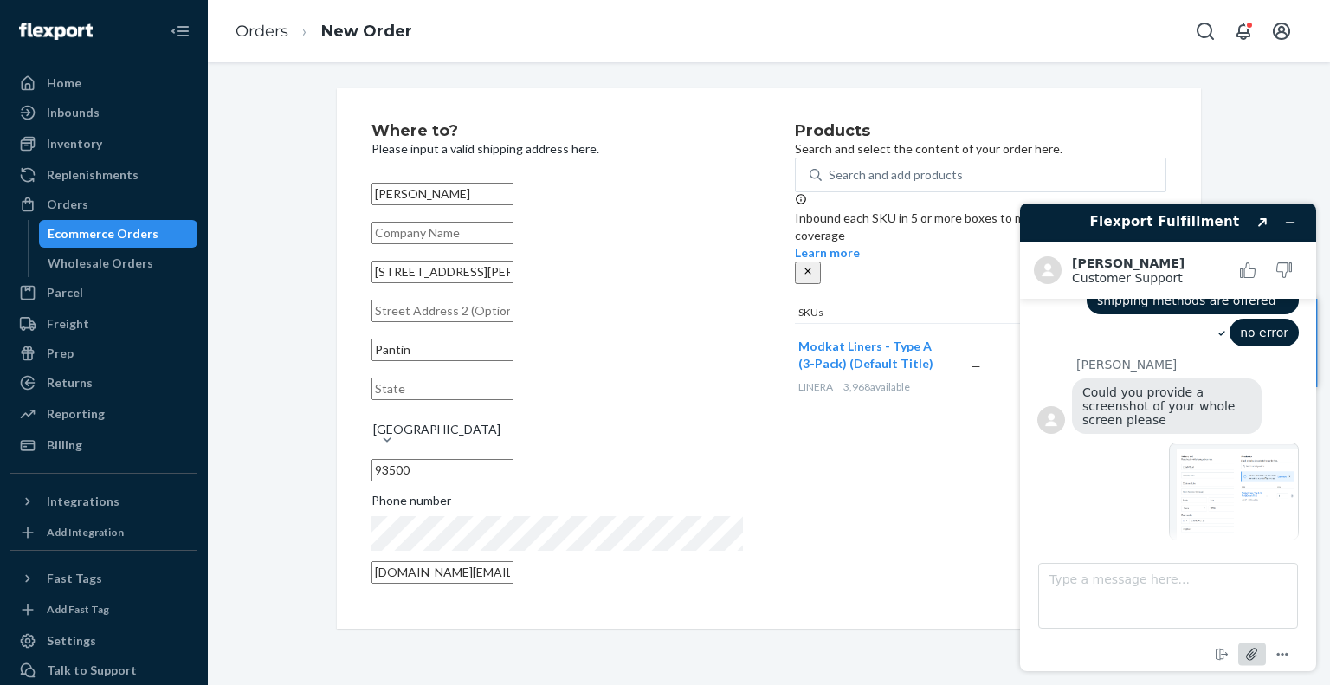
scroll to position [375, 0]
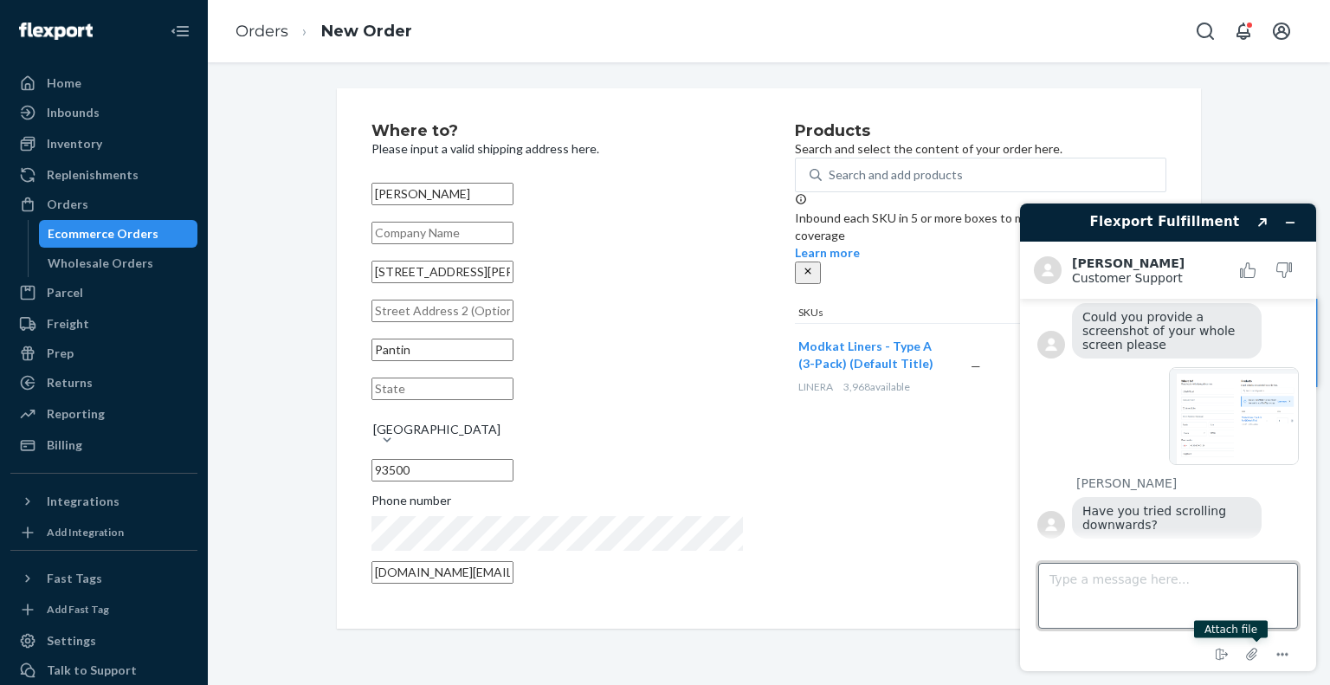
drag, startPoint x: 1152, startPoint y: 597, endPoint x: 1100, endPoint y: 577, distance: 55.9
click at [1152, 597] on textarea "Type a message here..." at bounding box center [1168, 596] width 260 height 66
click at [890, 503] on div "Products Search and select the content of your order here. Search and add produ…" at bounding box center [980, 358] width 371 height 471
click at [1188, 603] on textarea "Type a message here..." at bounding box center [1168, 596] width 260 height 66
type textarea "there is no scrolling"
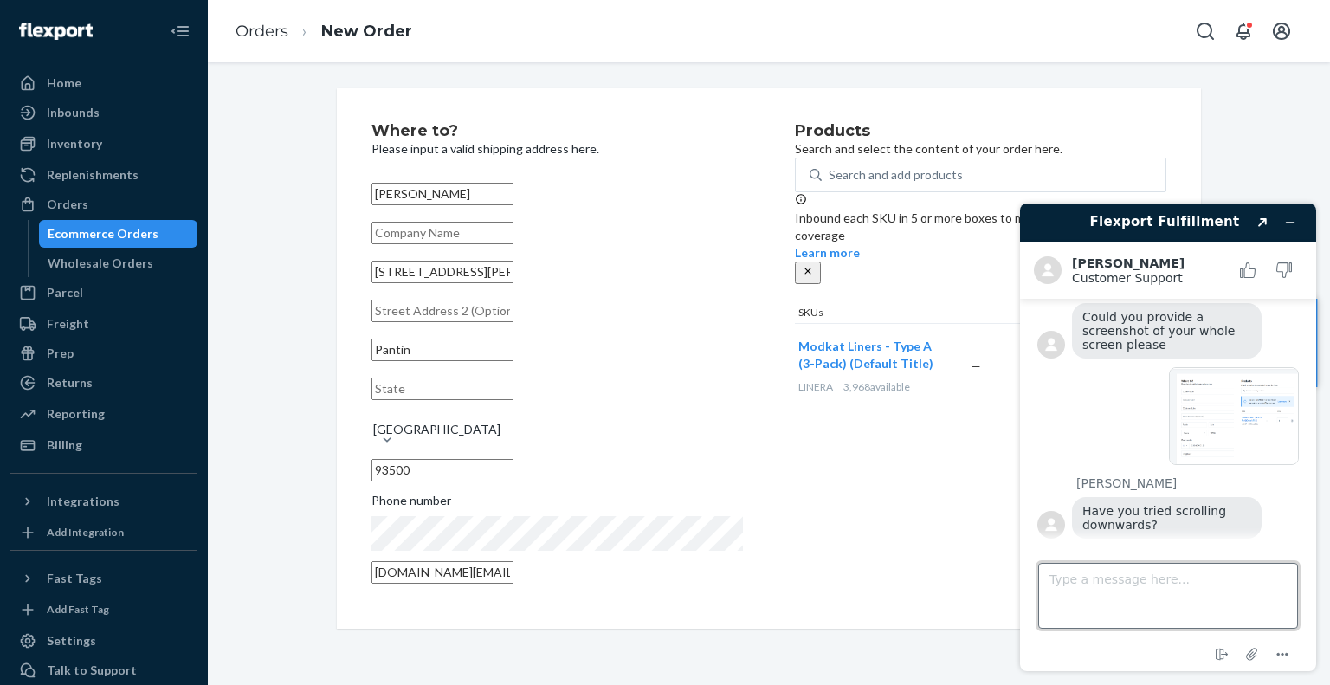
scroll to position [411, 0]
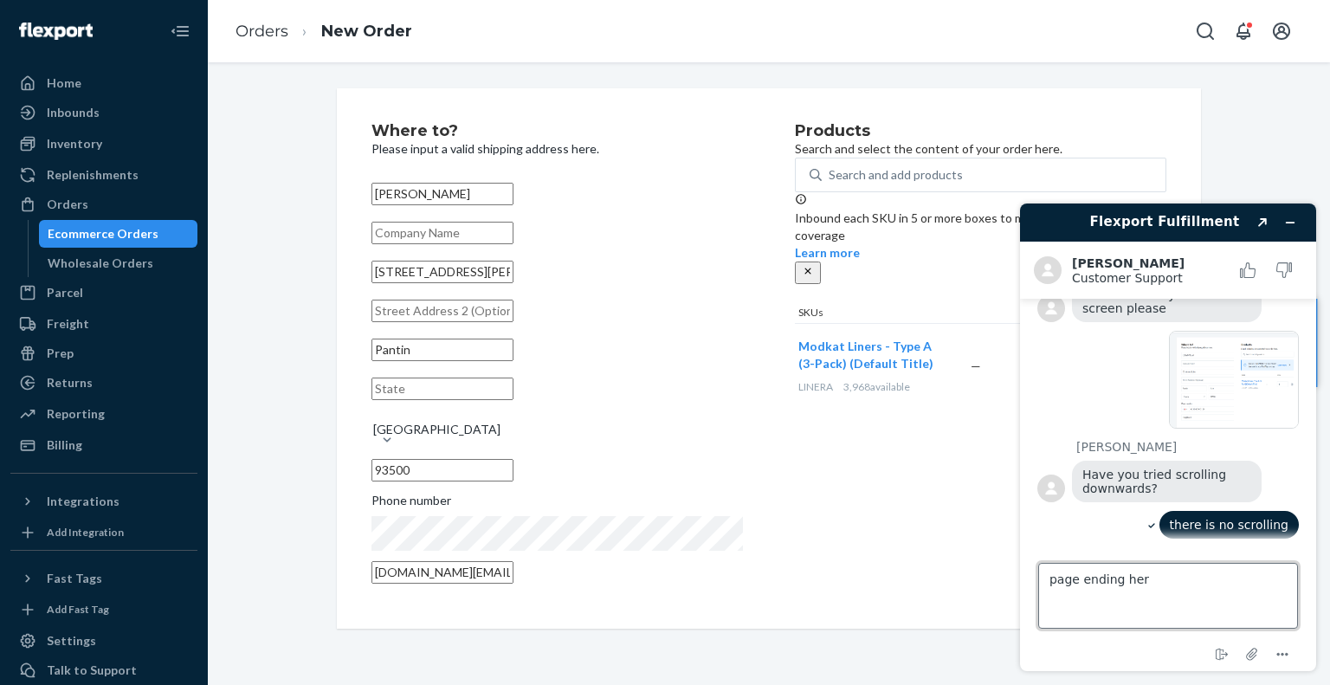
type textarea "page ending here"
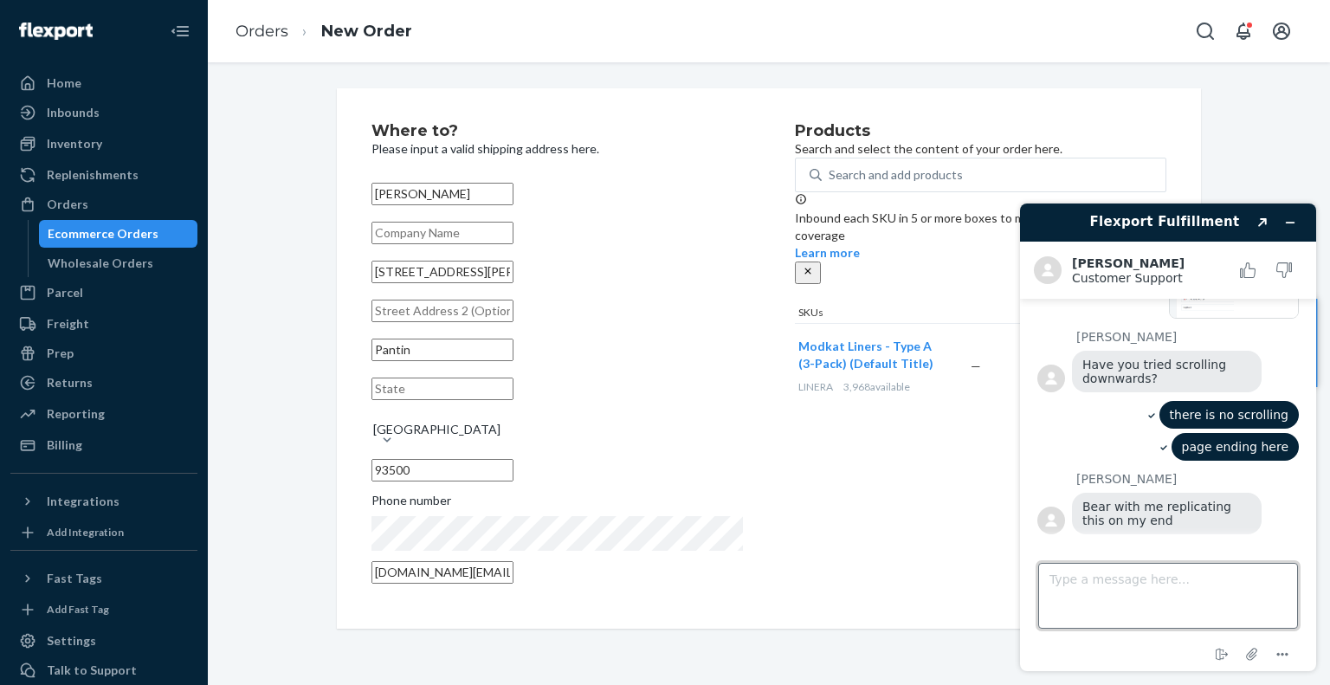
scroll to position [519, 0]
type textarea "ok"
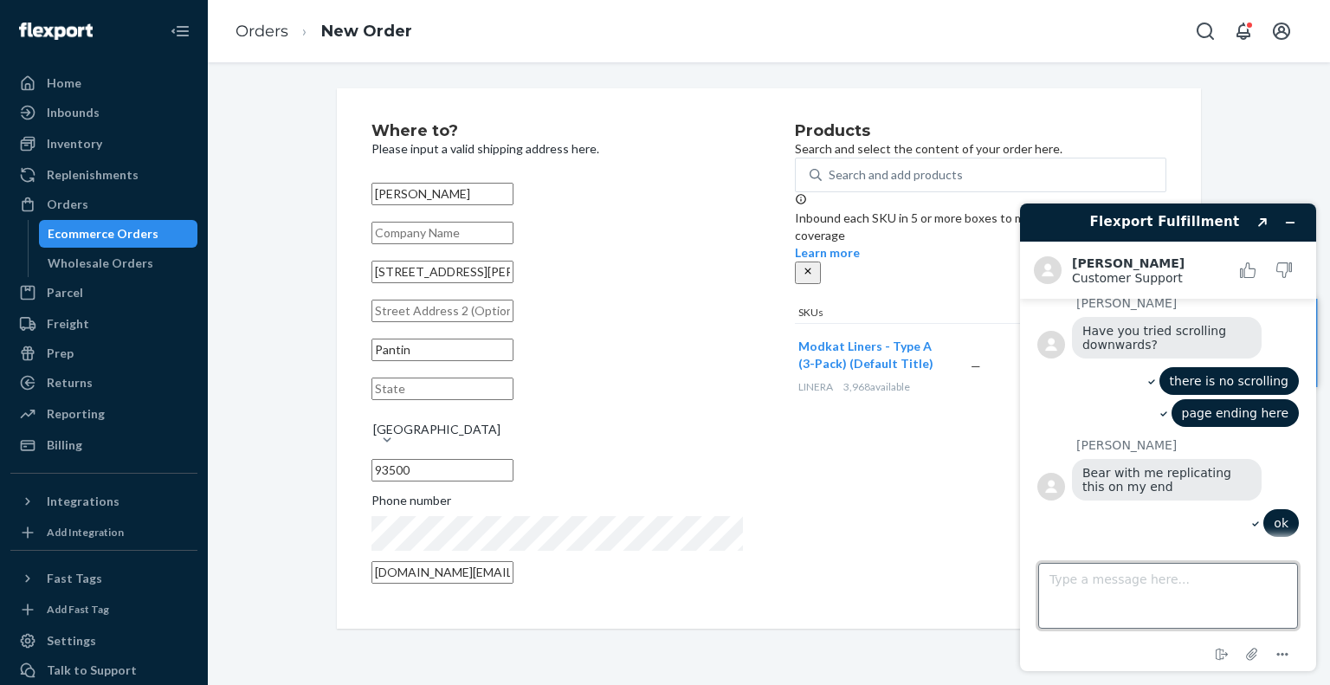
click at [1123, 581] on textarea "Type a message here..." at bounding box center [1168, 596] width 260 height 66
type textarea "to make it easier"
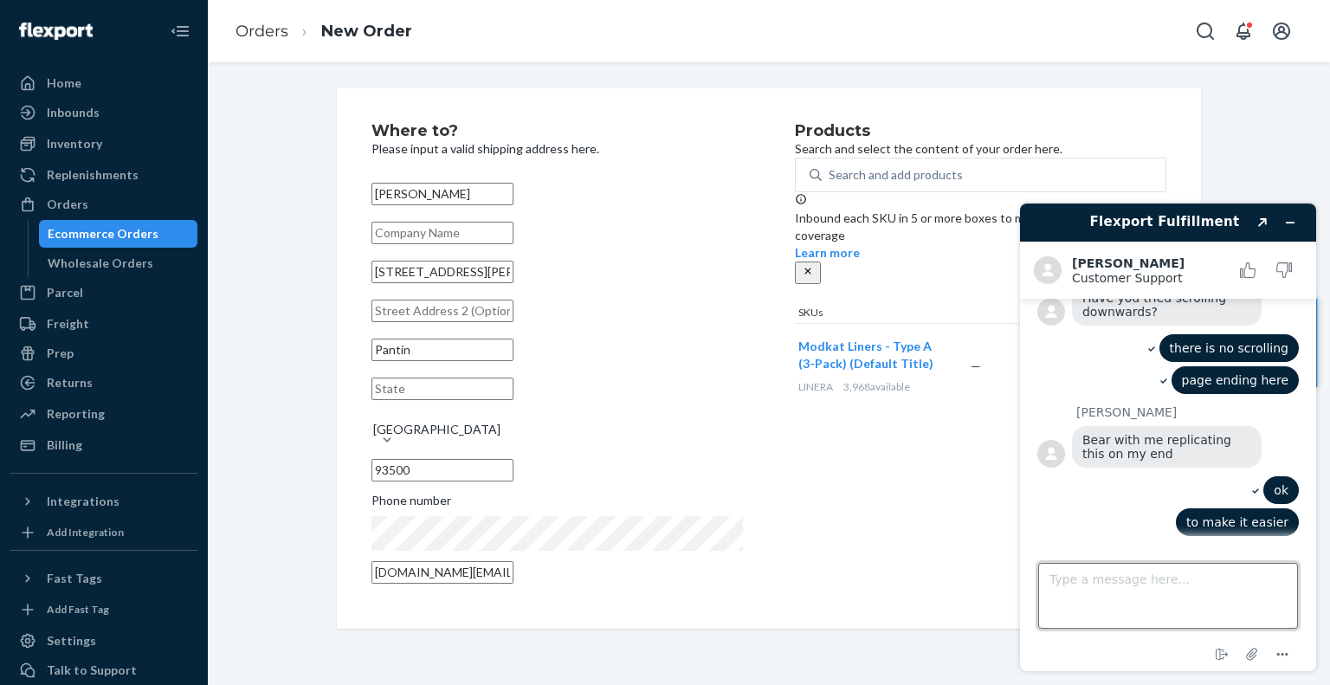
scroll to position [587, 0]
paste textarea "[PERSON_NAME] [STREET_ADDRESS][PERSON_NAME][PERSON_NAME]"
type textarea "[PERSON_NAME] [STREET_ADDRESS][PERSON_NAME][PERSON_NAME]"
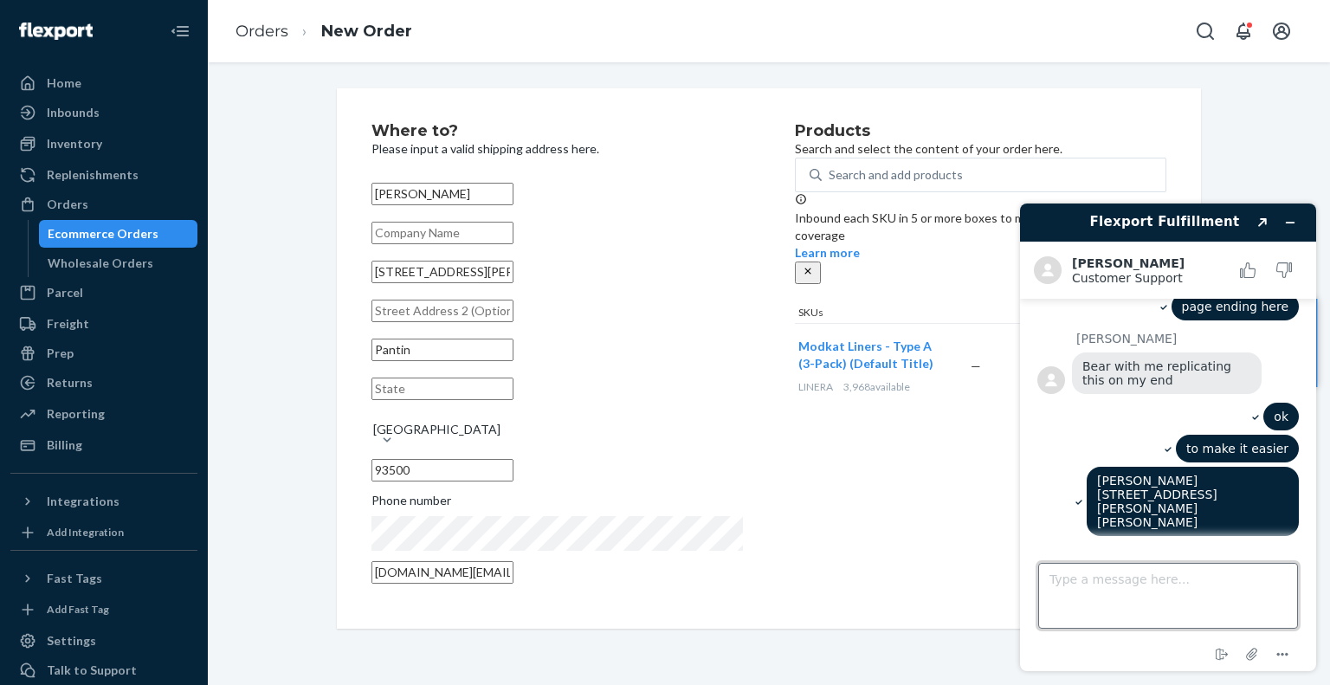
scroll to position [665, 0]
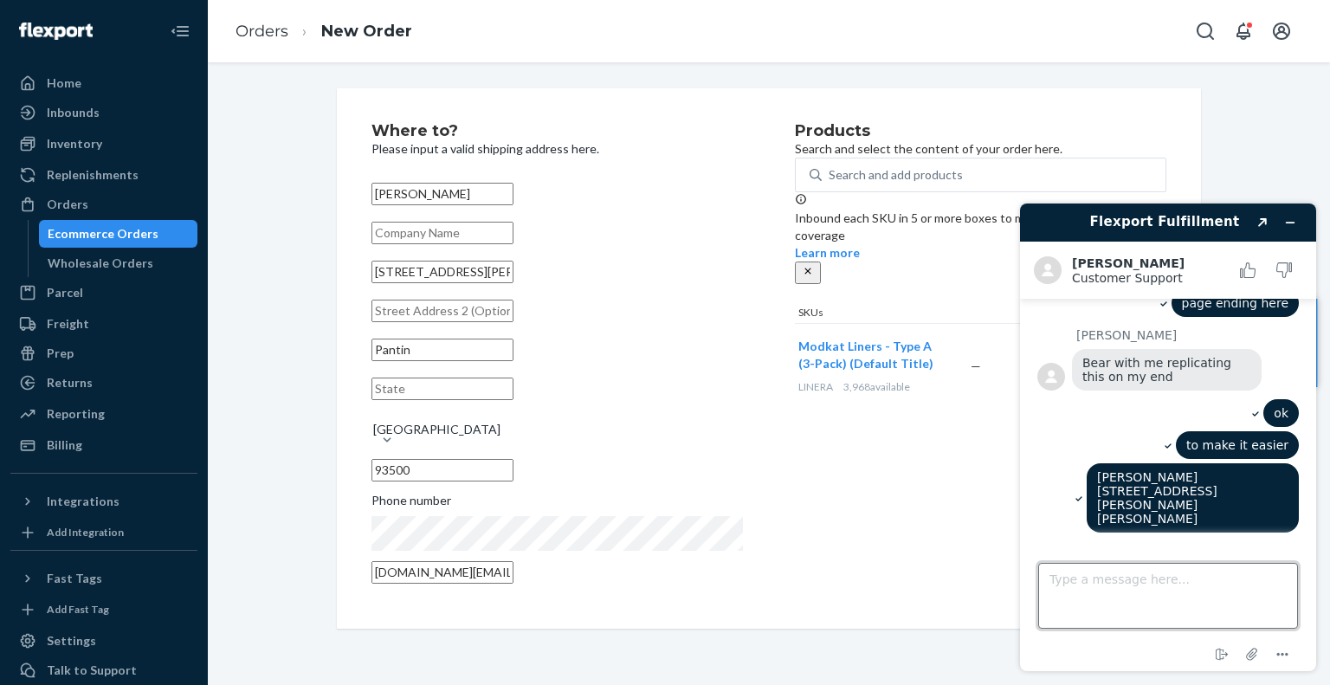
paste textarea "06 09 43 12 48"
type textarea "06 09 43 12 48"
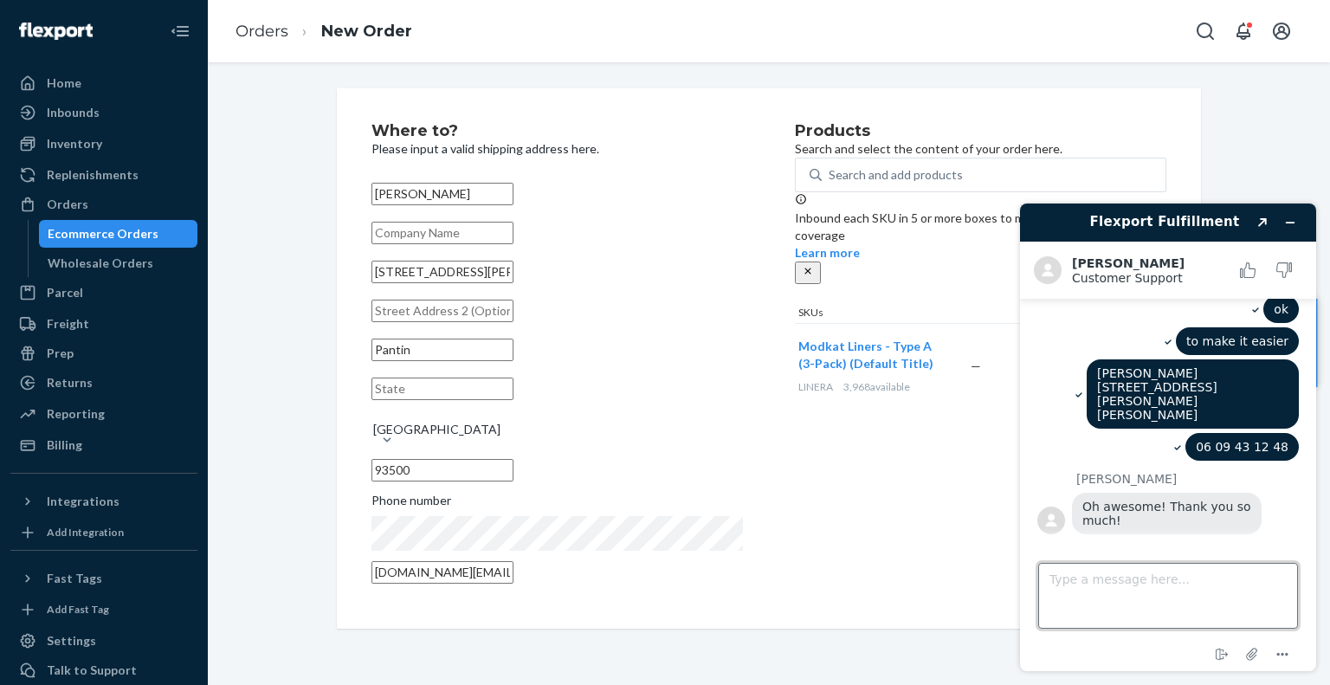
scroll to position [769, 0]
paste textarea "[DOMAIN_NAME][EMAIL_ADDRESS][DOMAIN_NAME]"
type textarea "[DOMAIN_NAME][EMAIL_ADDRESS][DOMAIN_NAME]"
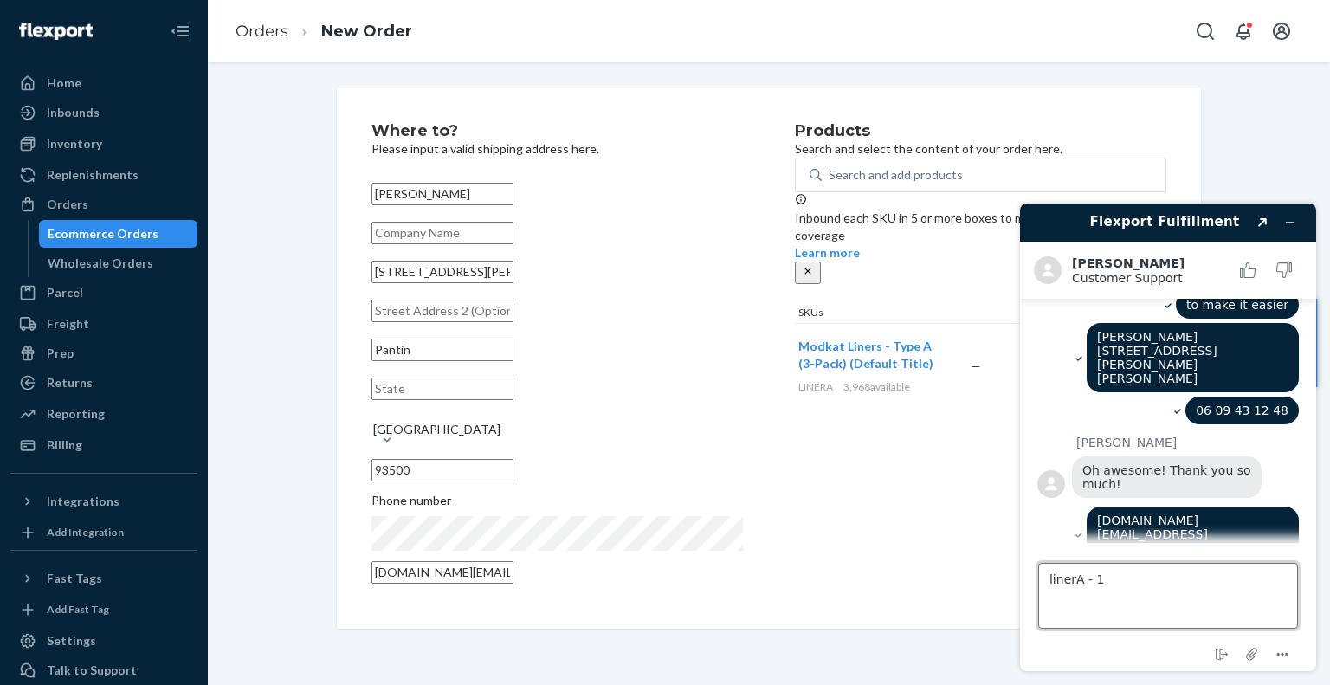
type textarea "linerA - 1x"
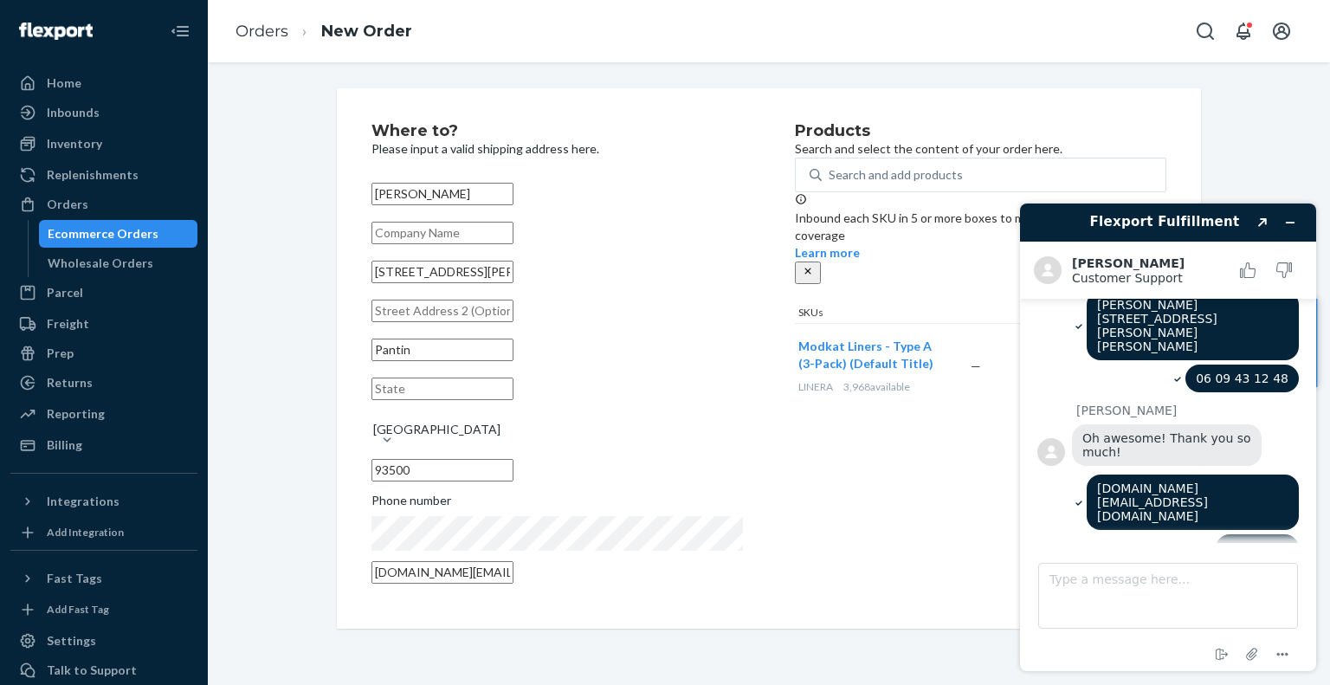
scroll to position [899, 0]
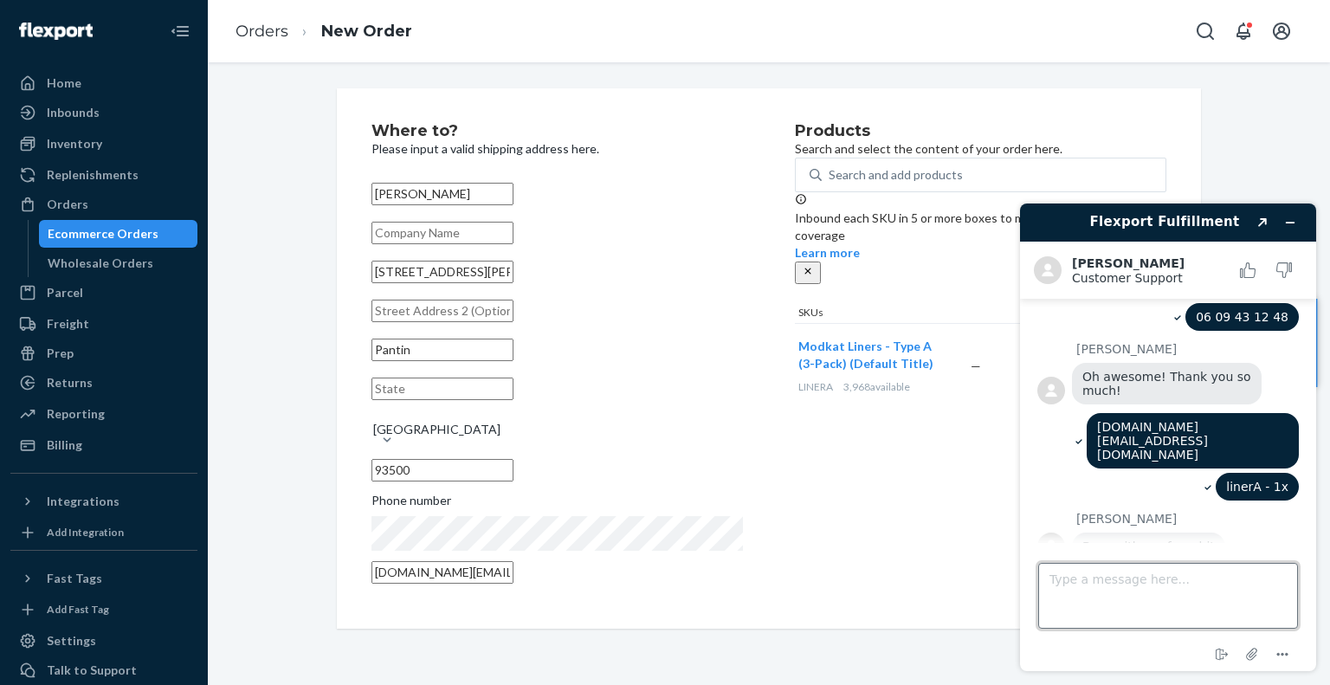
click at [1127, 592] on textarea "Type a message here..." at bounding box center [1168, 596] width 260 height 66
type textarea "ok"
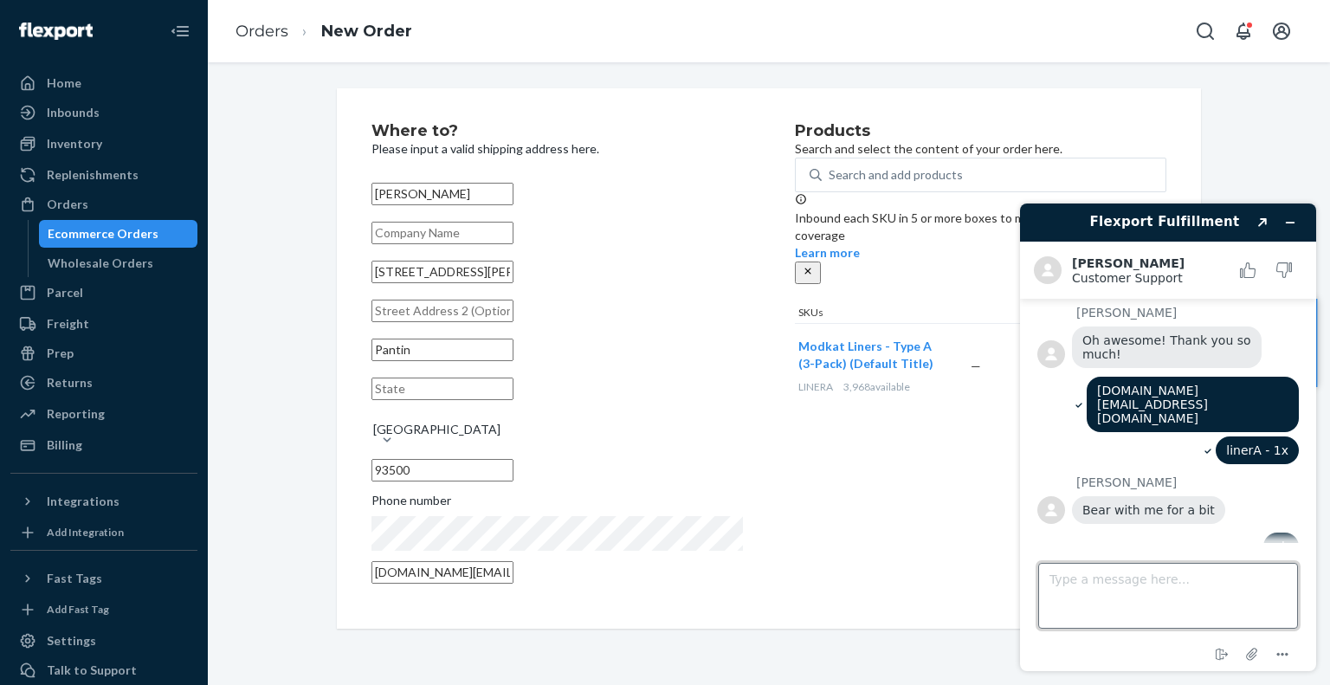
scroll to position [1015, 0]
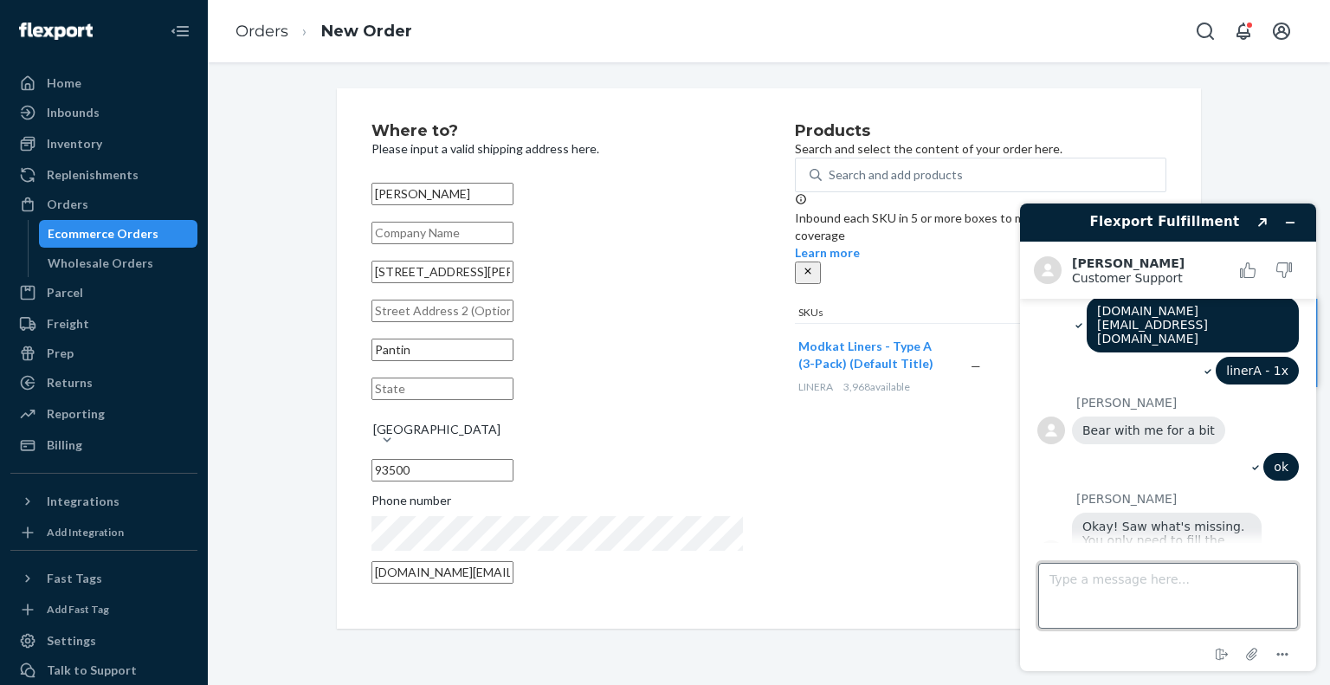
click at [1100, 576] on textarea "Type a message here..." at bounding box center [1168, 596] width 260 height 66
click at [1122, 596] on textarea "Type a message here..." at bounding box center [1168, 596] width 260 height 66
type textarea "there is no state"
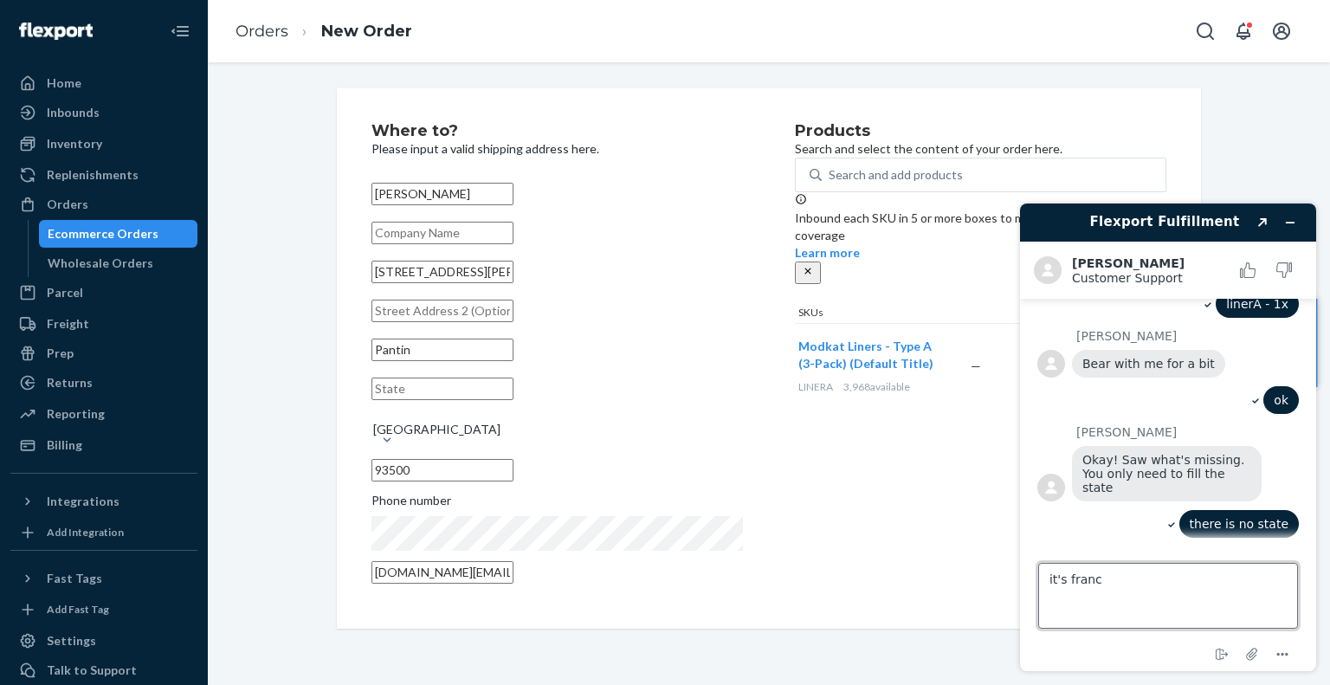
type textarea "it's france"
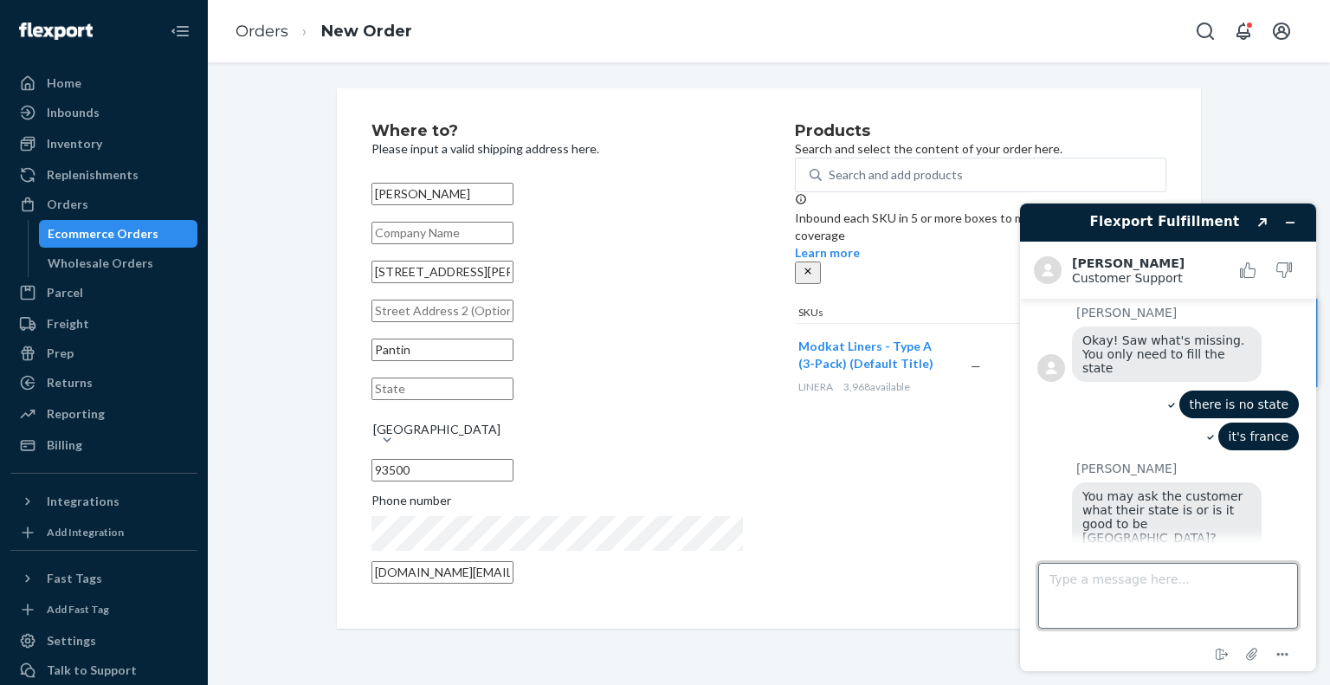
scroll to position [1205, 0]
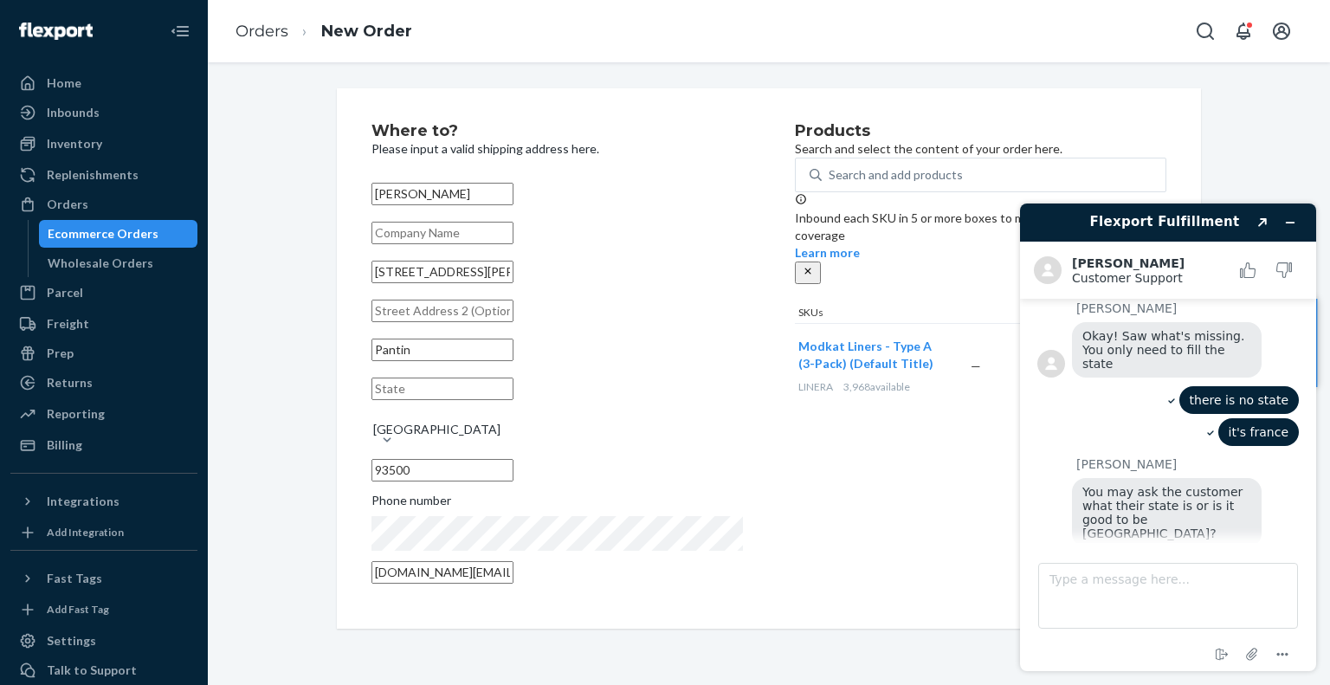
drag, startPoint x: 429, startPoint y: 390, endPoint x: 419, endPoint y: 384, distance: 11.3
click at [419, 361] on input "Pantin" at bounding box center [442, 350] width 142 height 23
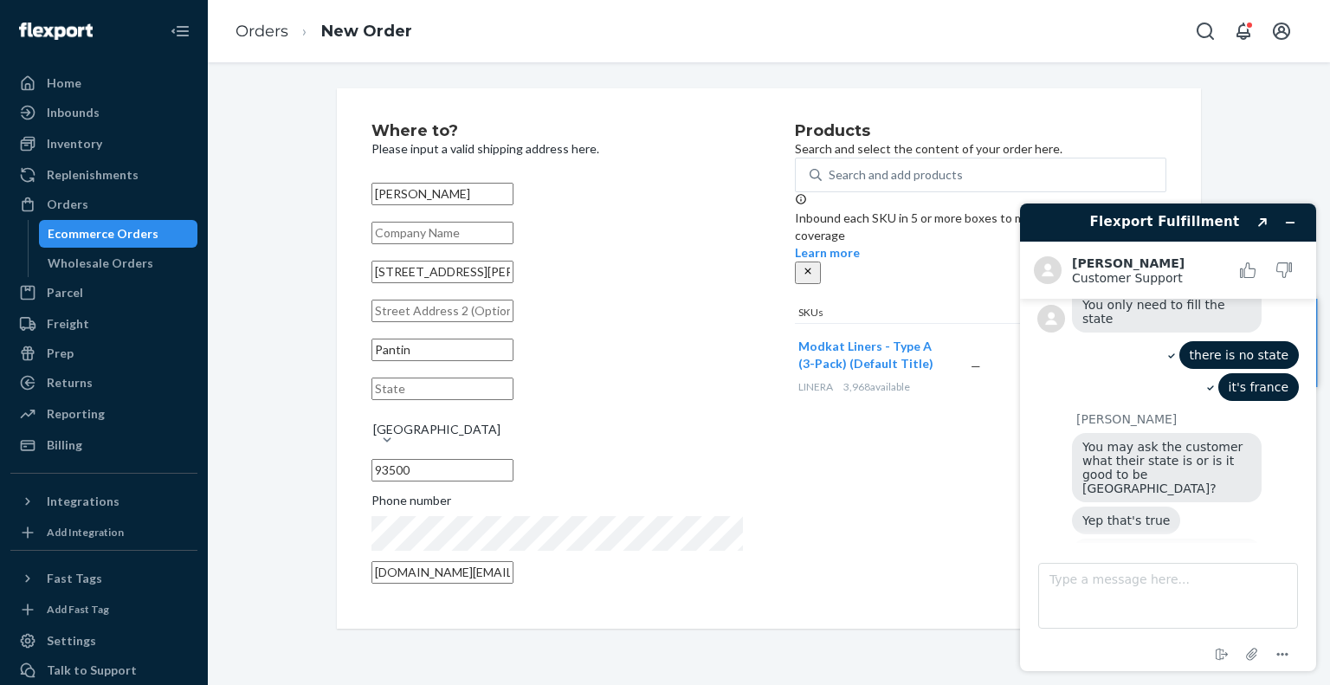
scroll to position [1247, 0]
drag, startPoint x: 435, startPoint y: 389, endPoint x: 371, endPoint y: 387, distance: 64.1
click at [371, 361] on input "Pantin" at bounding box center [442, 350] width 142 height 23
click at [513, 384] on input "text" at bounding box center [442, 388] width 142 height 23
paste input "Pantin"
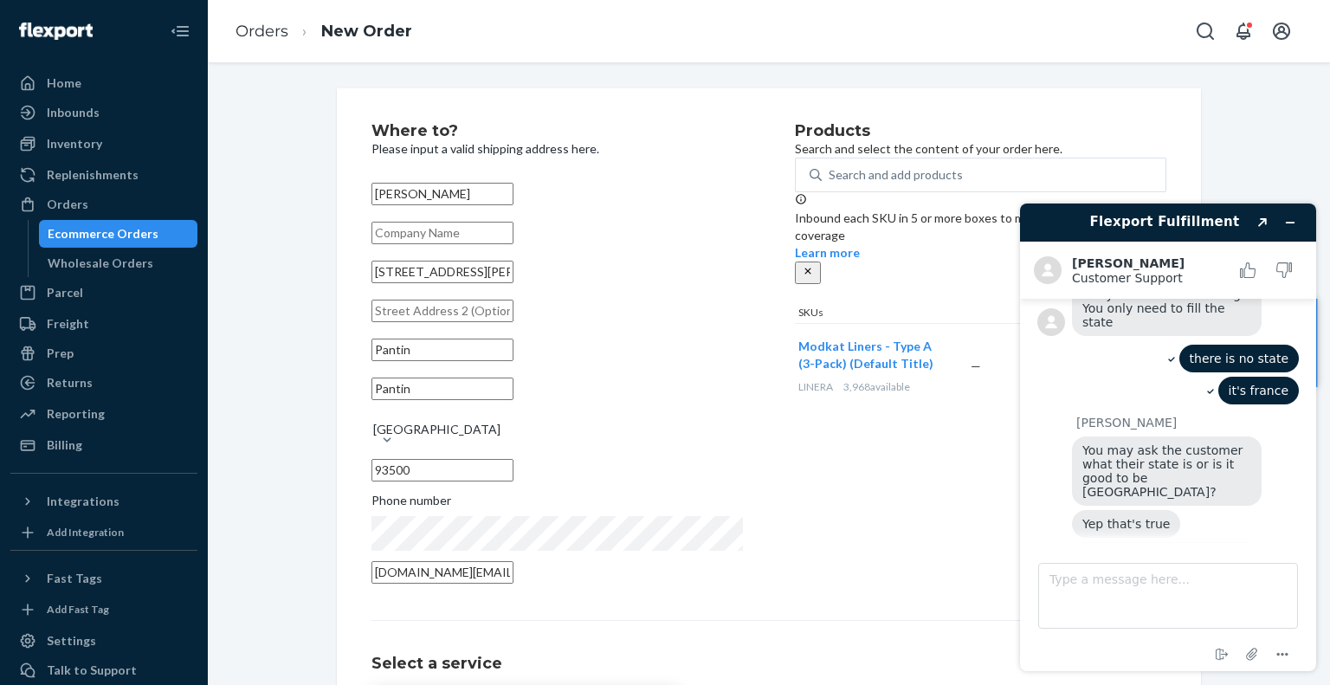
type input "Pantin"
click at [810, 447] on div "Products Search and select the content of your order here. Search and add produ…" at bounding box center [980, 358] width 371 height 471
click at [1174, 580] on textarea "Type a message here..." at bounding box center [1168, 596] width 260 height 66
type textarea "ok"
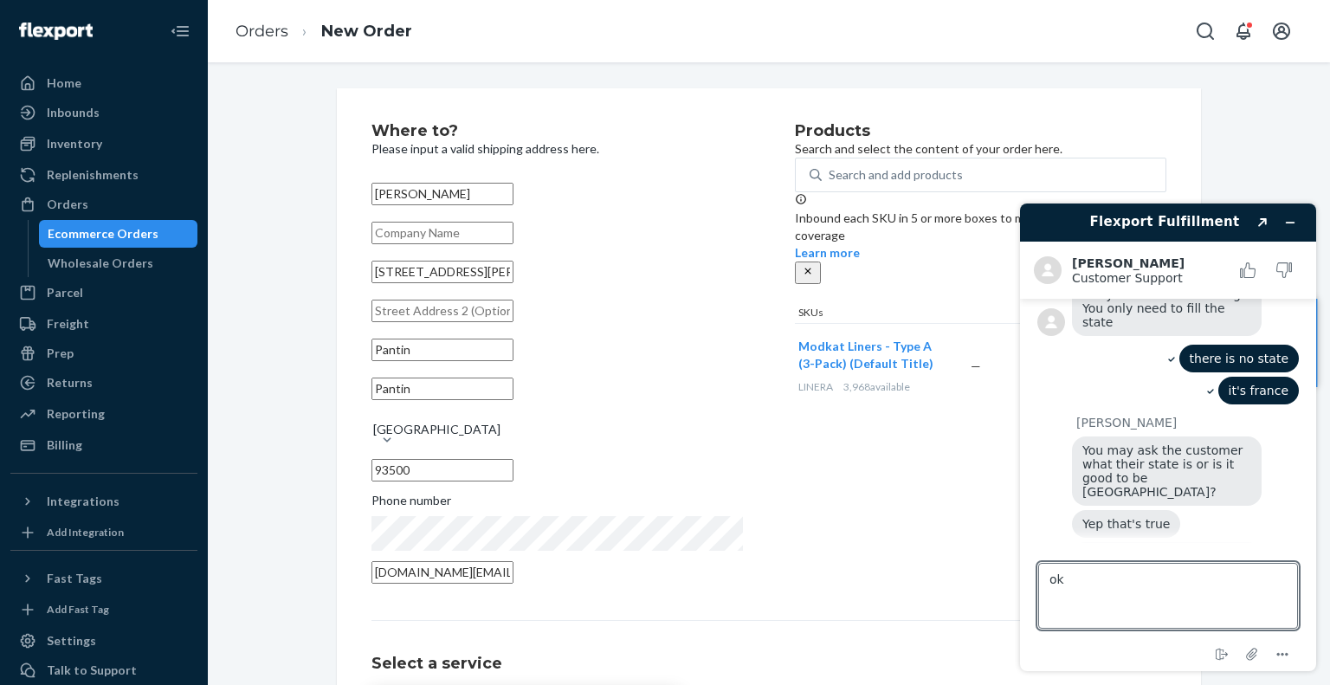
click at [912, 502] on div "Products Search and select the content of your order here. Search and add produ…" at bounding box center [980, 358] width 371 height 471
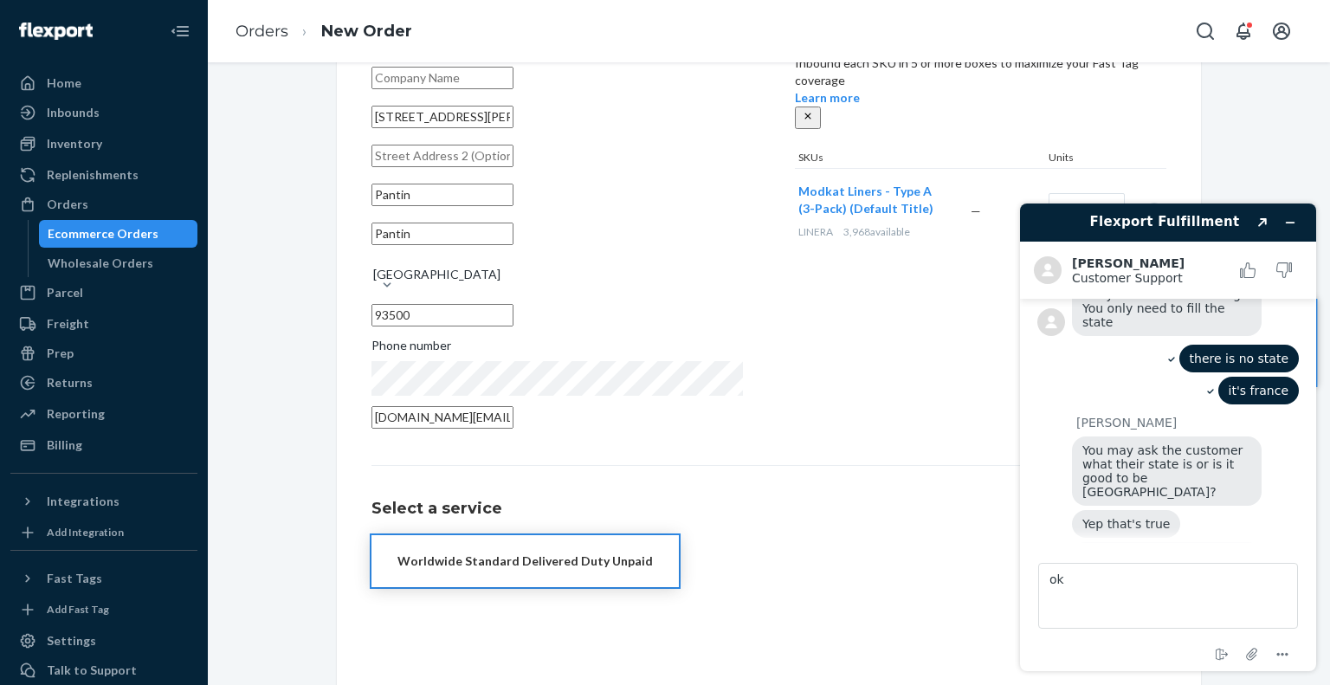
scroll to position [1250, 0]
click at [837, 417] on div "Products Search and select the content of your order here. Search and add produ…" at bounding box center [980, 203] width 371 height 471
click at [558, 559] on div "Worldwide Standard Delivered Duty Unpaid" at bounding box center [524, 560] width 255 height 17
click at [597, 560] on div "Worldwide Standard Delivered Duty Unpaid" at bounding box center [524, 560] width 255 height 17
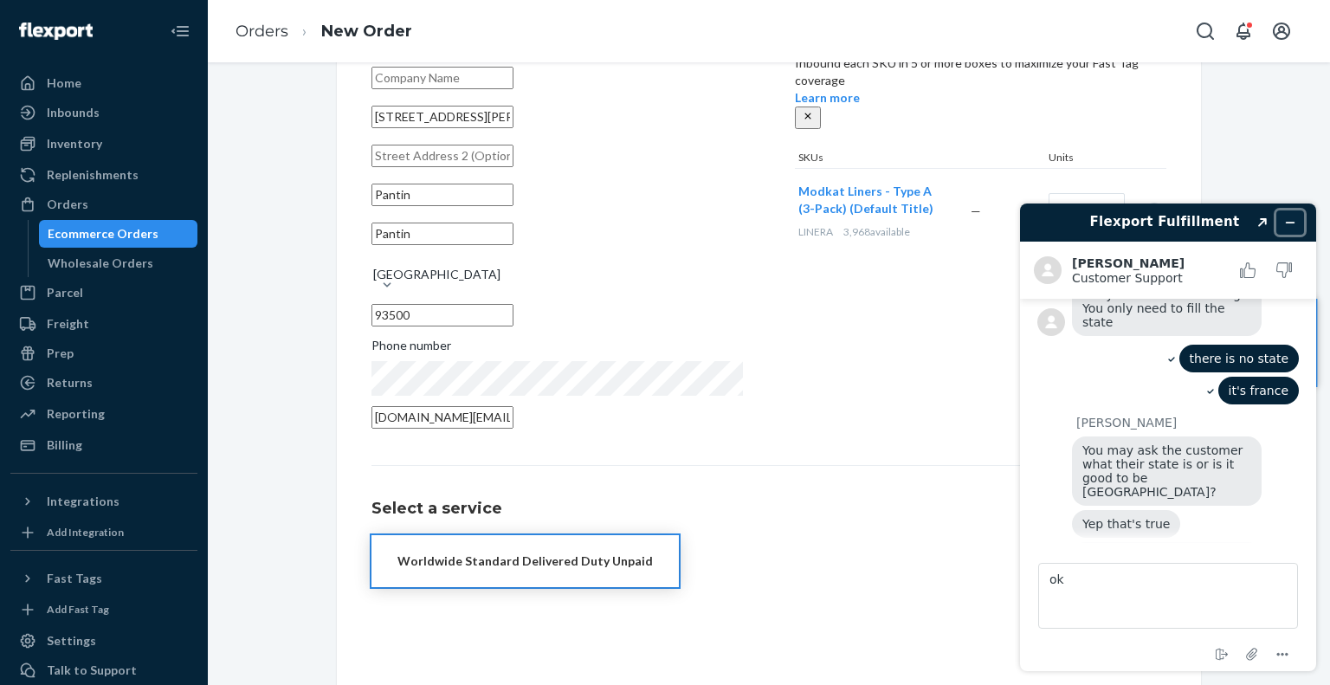
click at [1294, 223] on icon "Minimize widget" at bounding box center [1290, 222] width 12 height 12
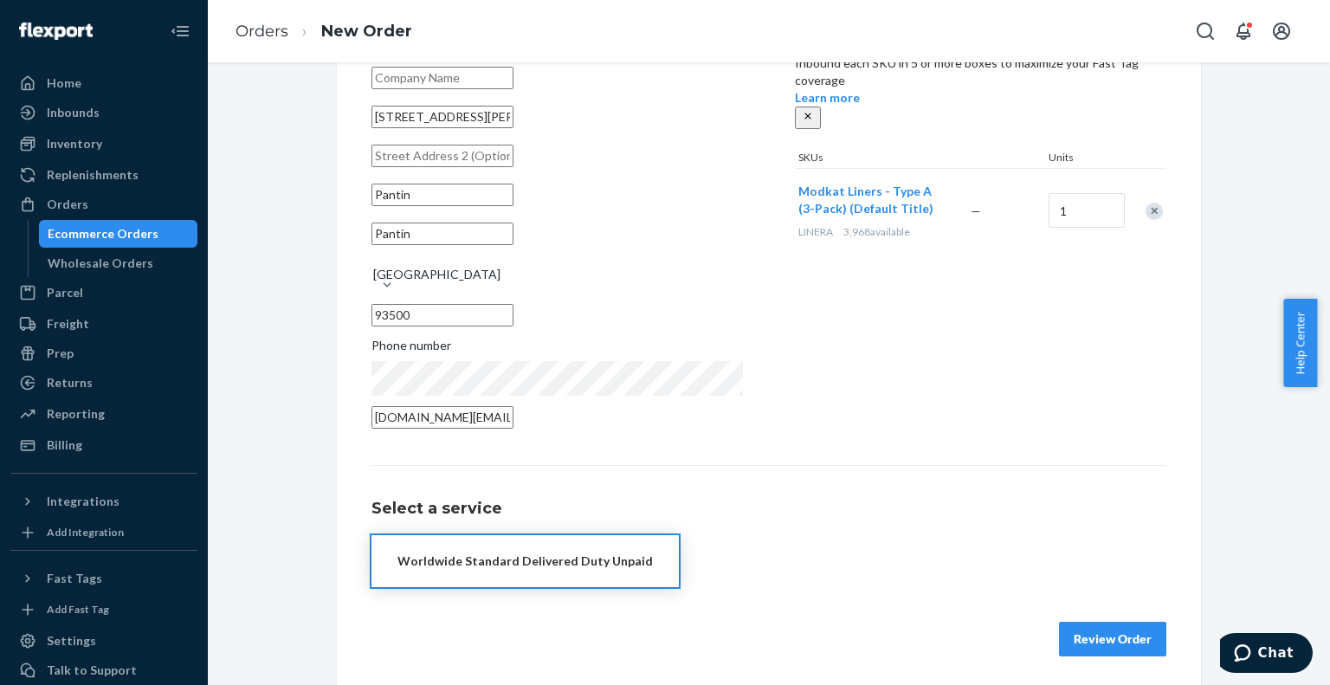
click at [1107, 633] on button "Review Order" at bounding box center [1112, 639] width 107 height 35
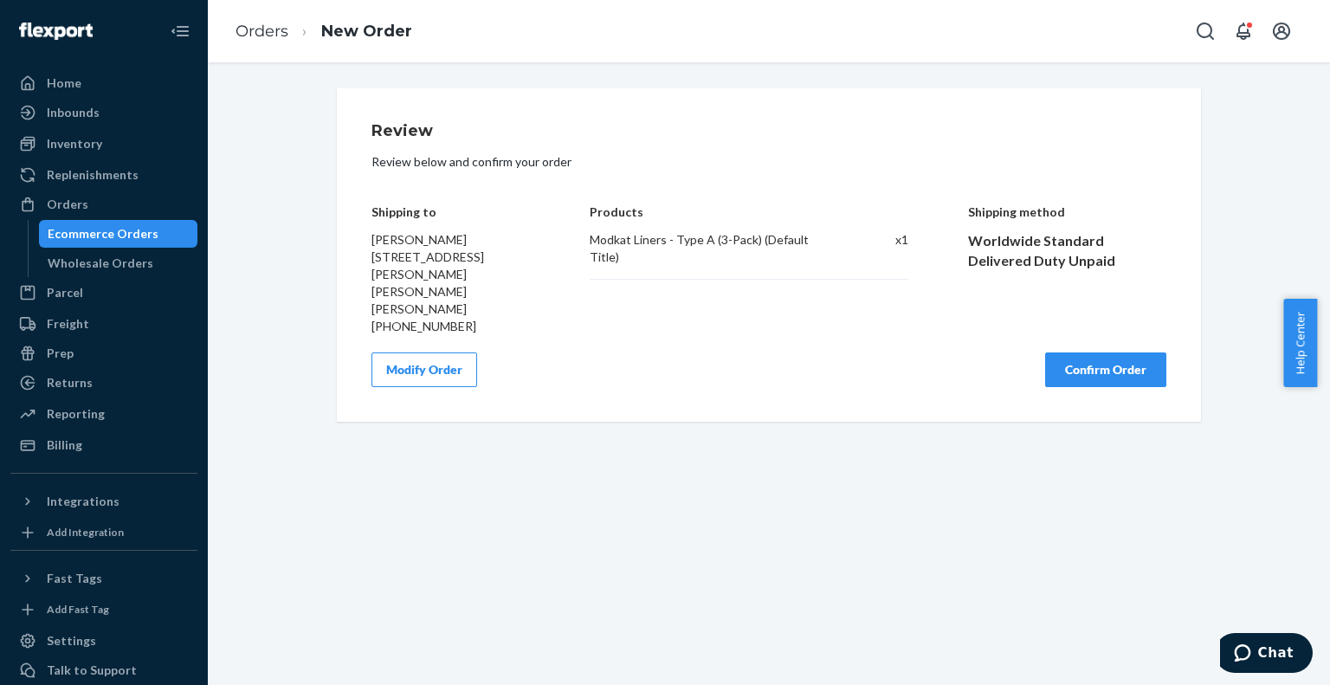
scroll to position [0, 0]
click at [1137, 352] on button "Confirm Order" at bounding box center [1105, 369] width 121 height 35
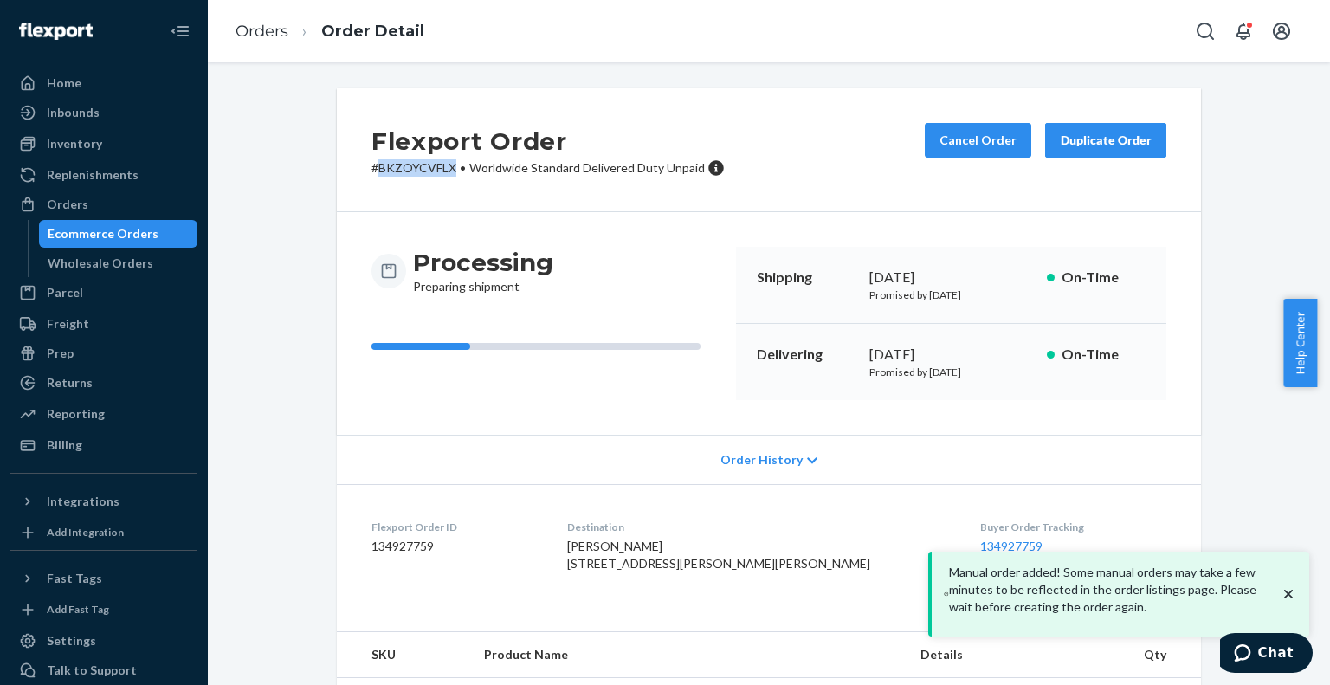
drag, startPoint x: 448, startPoint y: 171, endPoint x: 372, endPoint y: 169, distance: 75.4
click at [372, 169] on p "# BKZOYCVFLX • Worldwide Standard Delivered Duty Unpaid" at bounding box center [547, 167] width 353 height 17
copy p "BKZOYCVFLX"
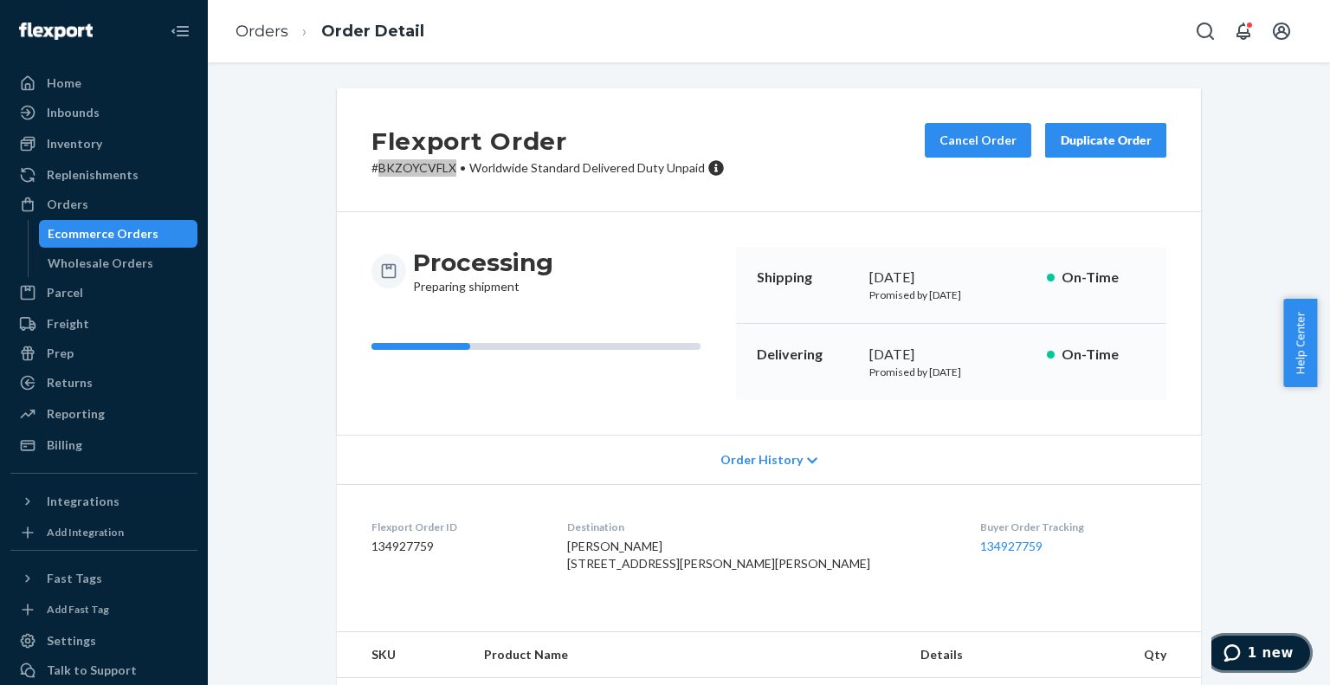
click at [1239, 658] on icon "1 new" at bounding box center [1231, 652] width 16 height 17
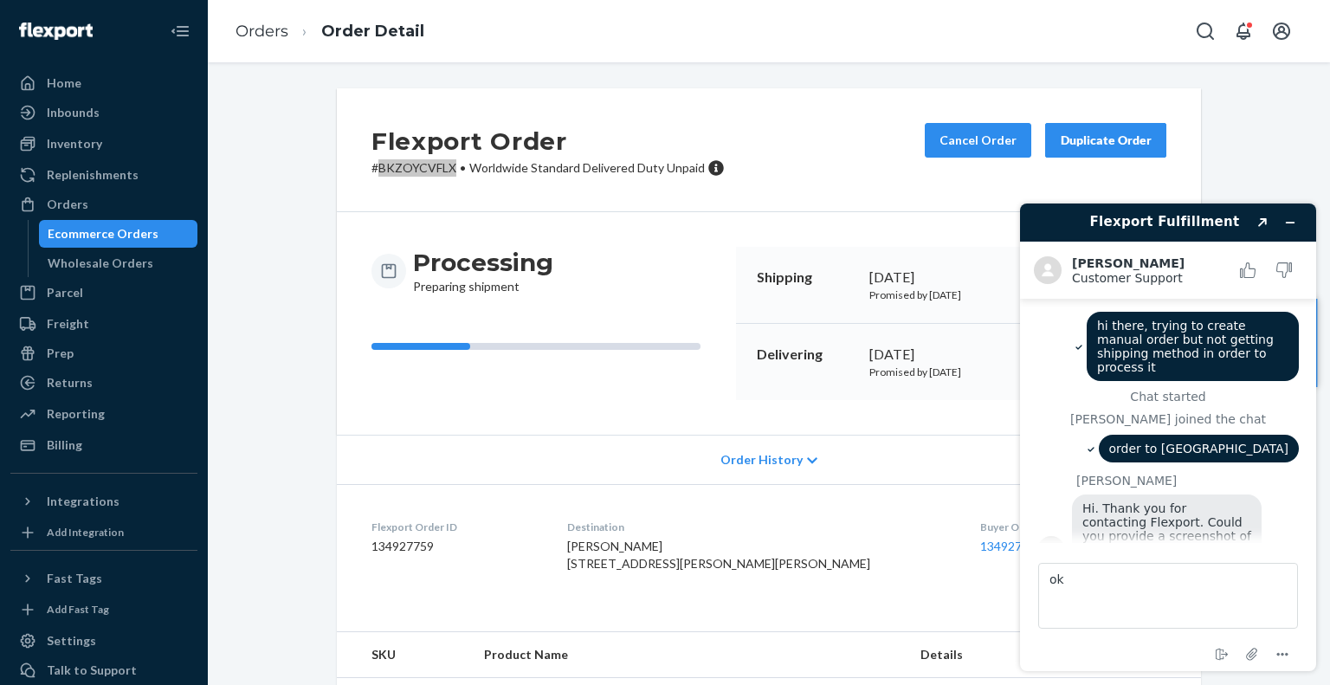
scroll to position [1292, 0]
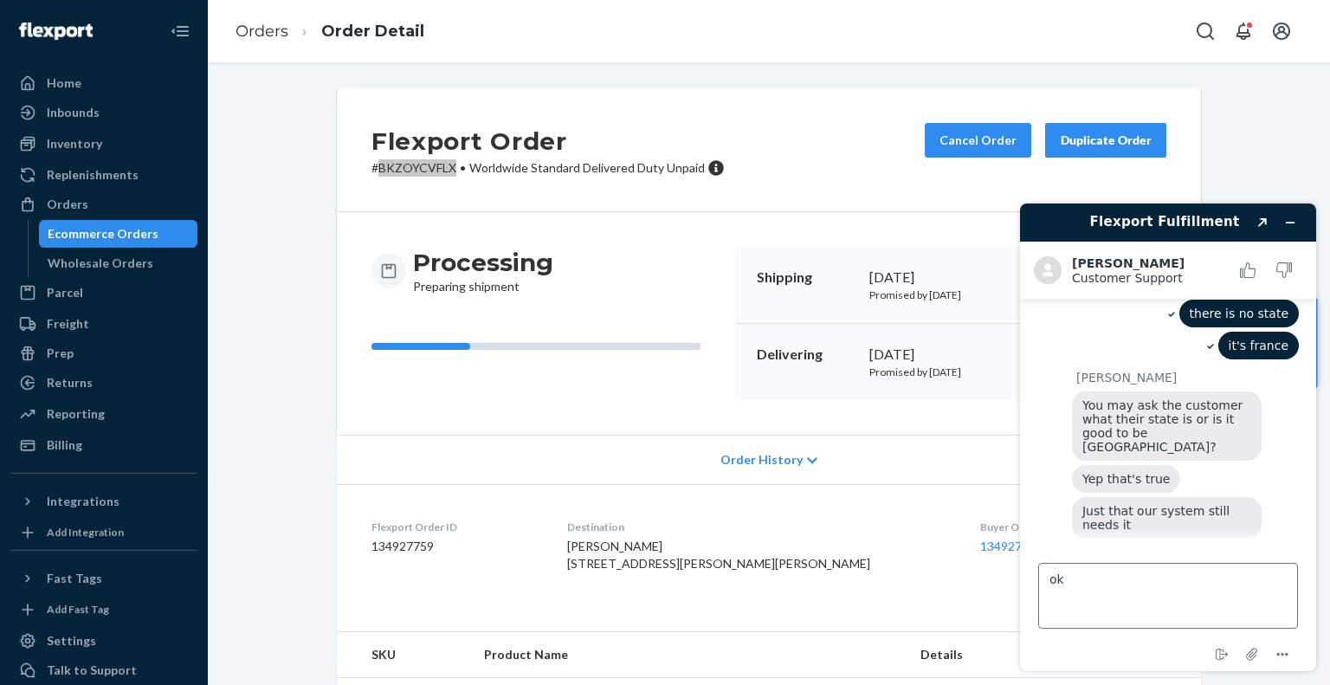
click at [1180, 586] on textarea "ok" at bounding box center [1168, 596] width 260 height 66
type textarea "o"
type textarea "all good"
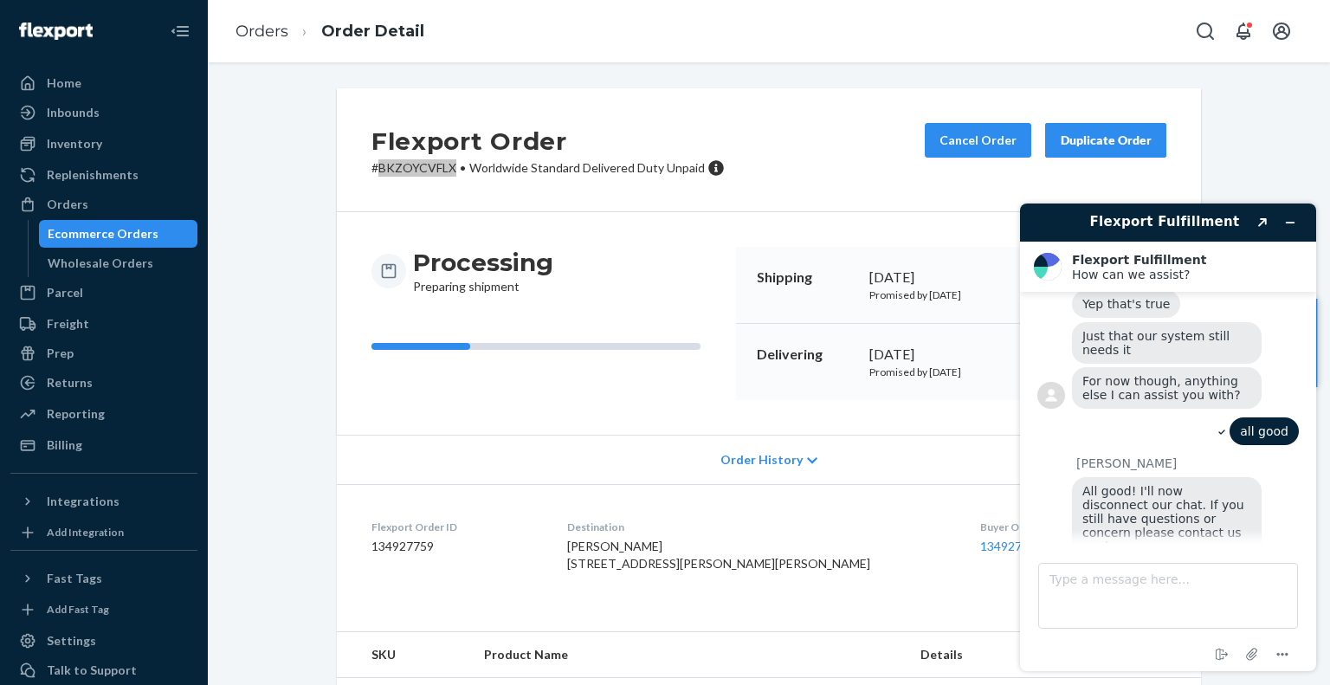
scroll to position [1544, 0]
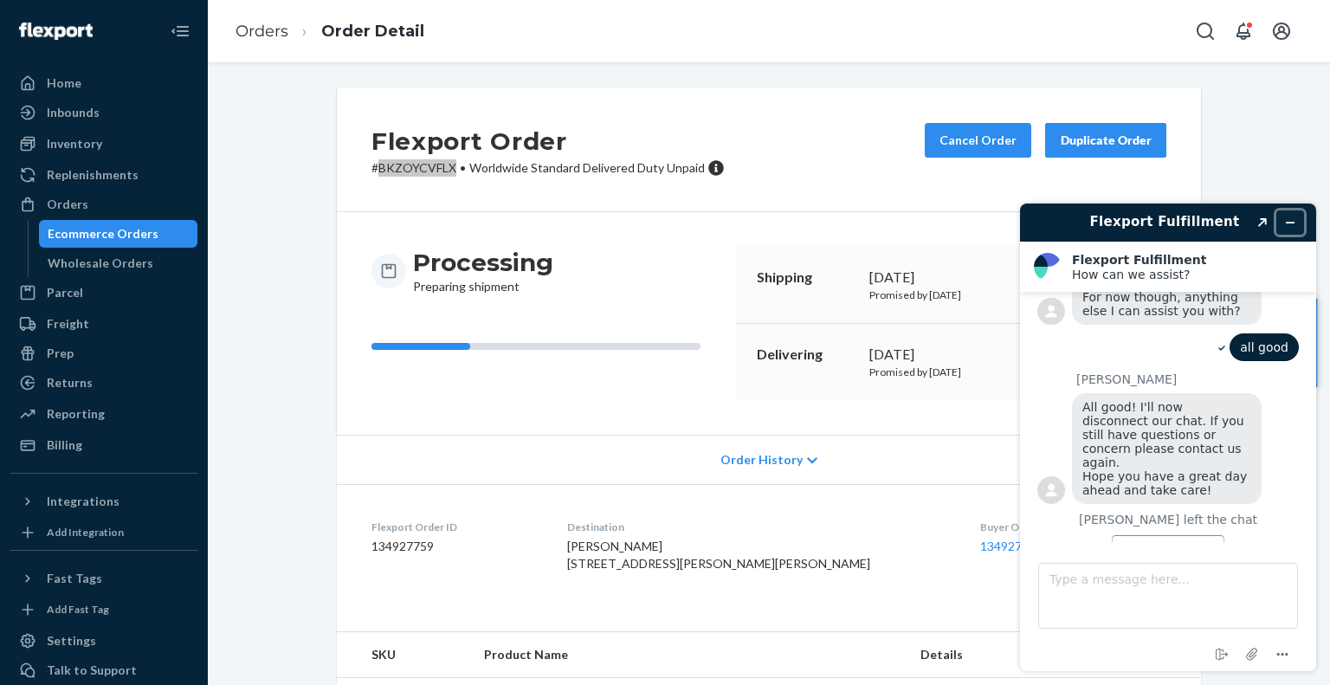
click at [1287, 217] on icon "Minimize widget" at bounding box center [1290, 222] width 12 height 12
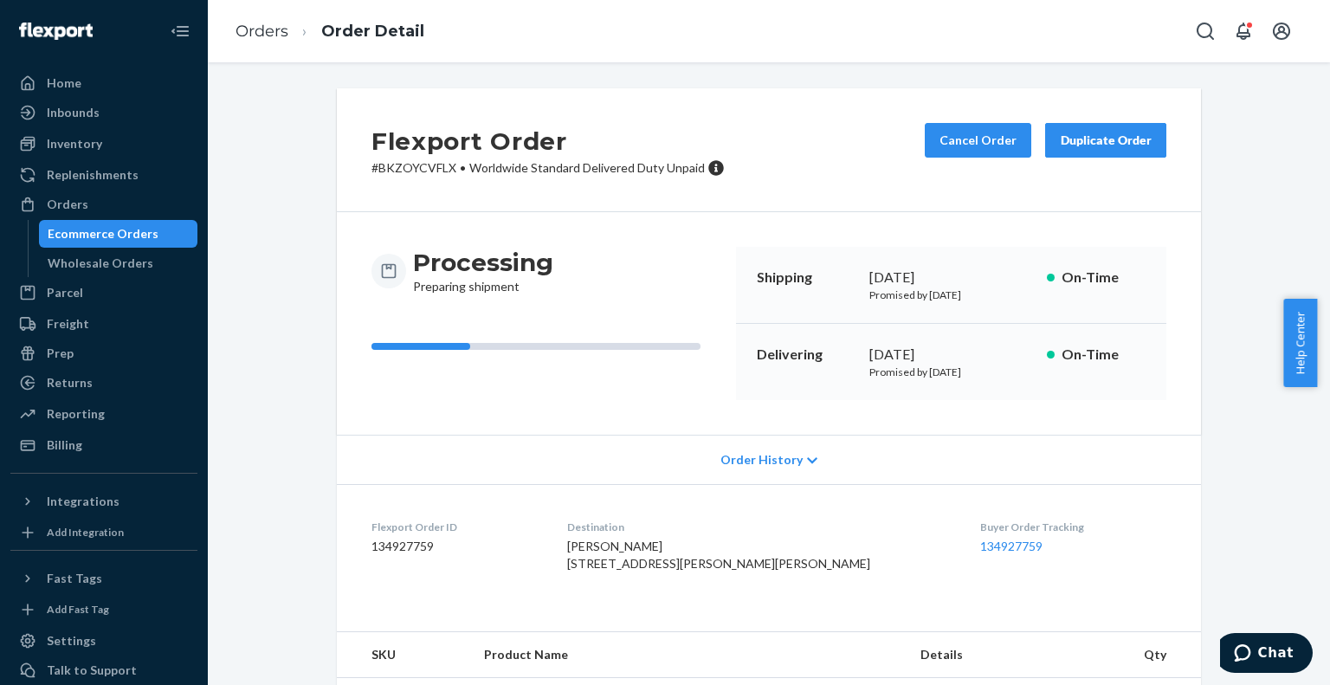
click at [105, 248] on div "Ecommerce Orders Wholesale Orders" at bounding box center [113, 248] width 171 height 57
click at [96, 241] on div "Ecommerce Orders" at bounding box center [103, 233] width 111 height 17
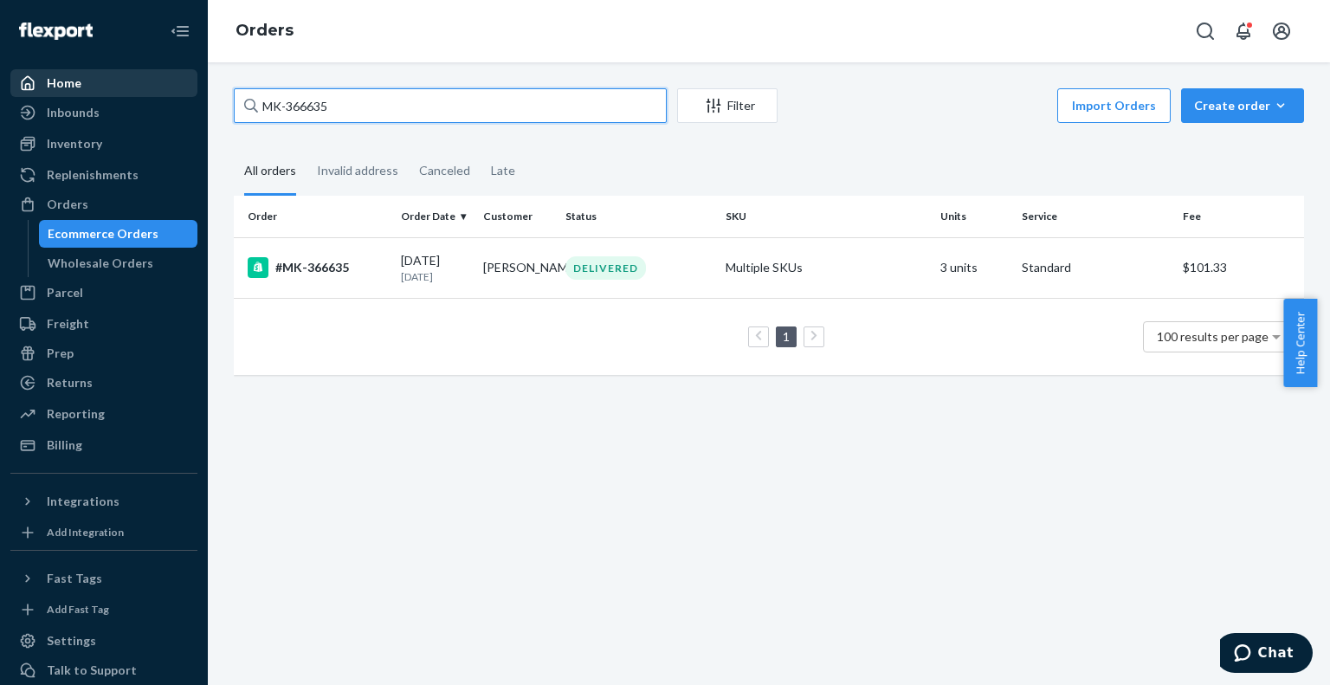
paste input "112-0506816-336906"
drag, startPoint x: 409, startPoint y: 106, endPoint x: 174, endPoint y: 92, distance: 235.0
click at [174, 92] on div "Home Inbounds Shipping Plans Problems Inventory Products Branded Packaging Repl…" at bounding box center [665, 342] width 1330 height 685
type input "112-0506816-3369065"
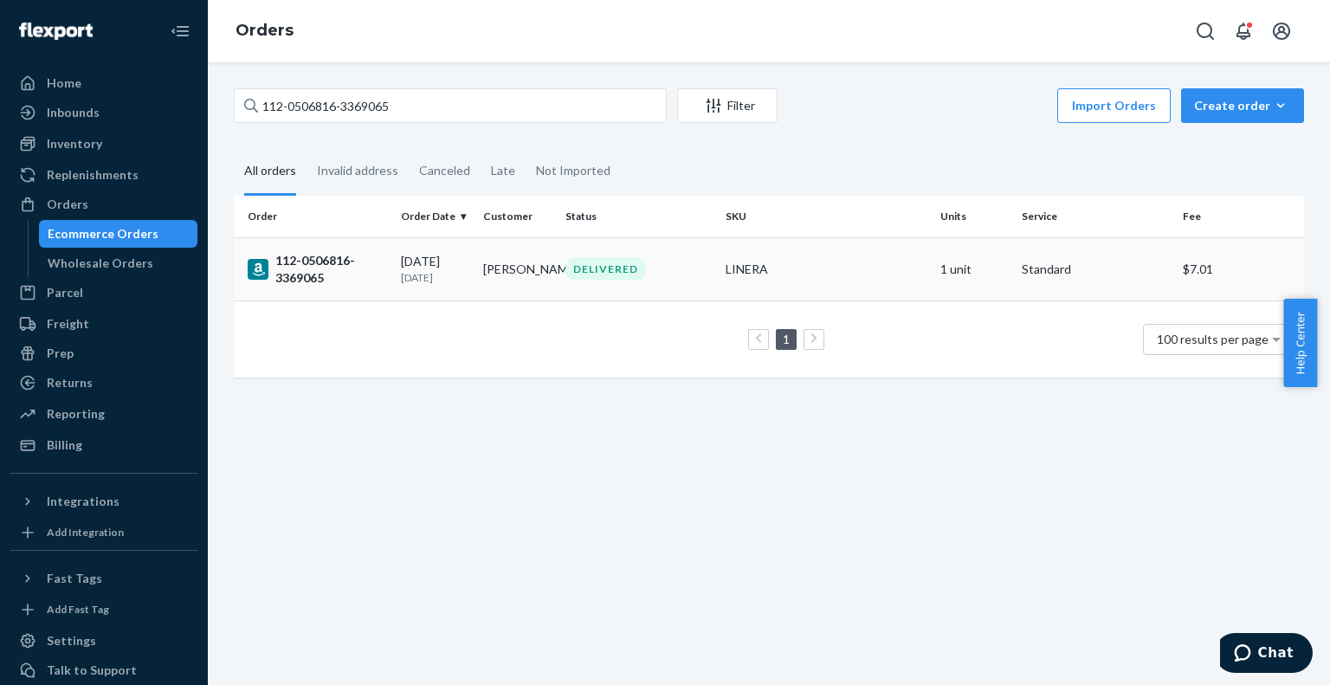
click at [330, 257] on div "112-0506816-3369065" at bounding box center [317, 269] width 139 height 35
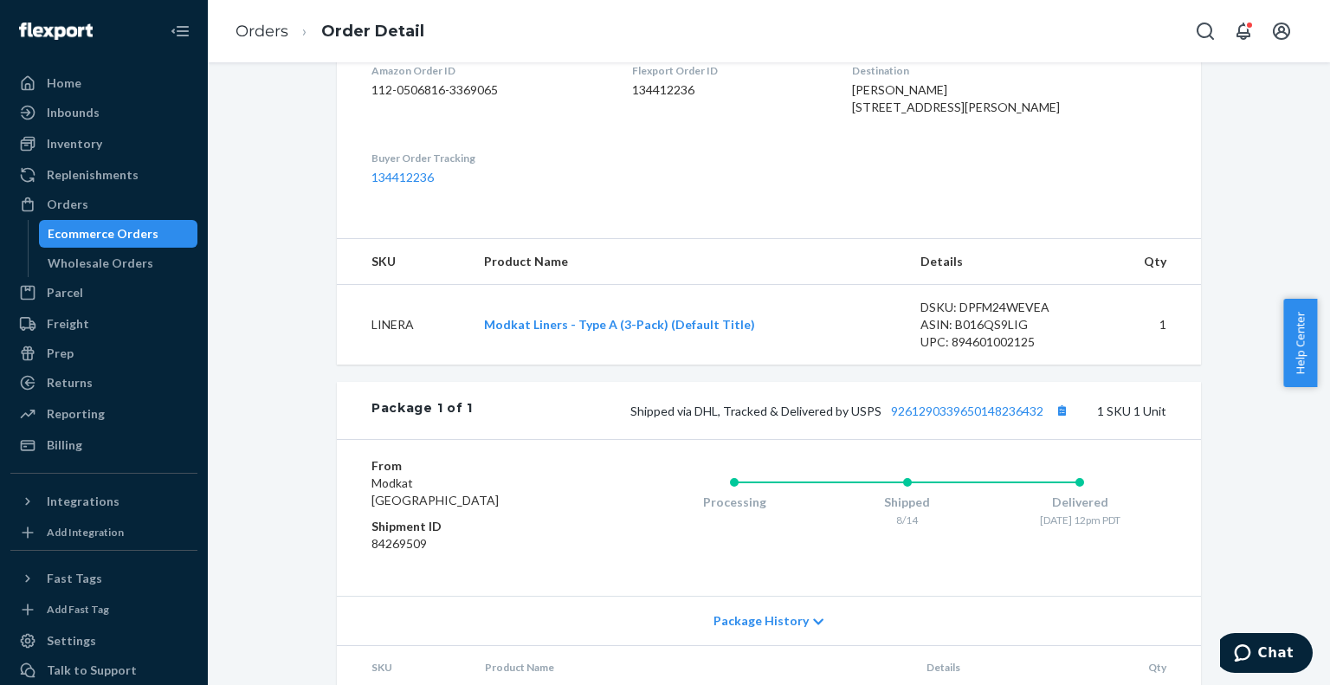
scroll to position [594, 0]
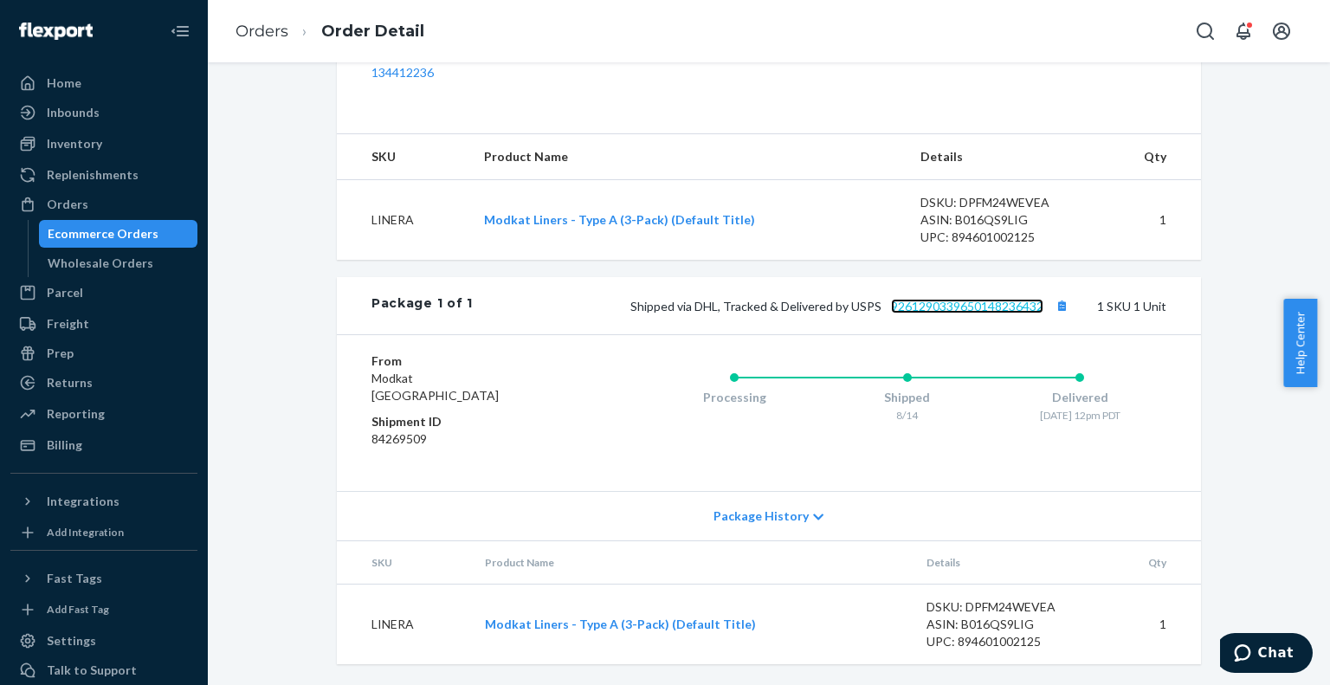
click at [984, 307] on link "9261290339650148236432" at bounding box center [967, 306] width 152 height 15
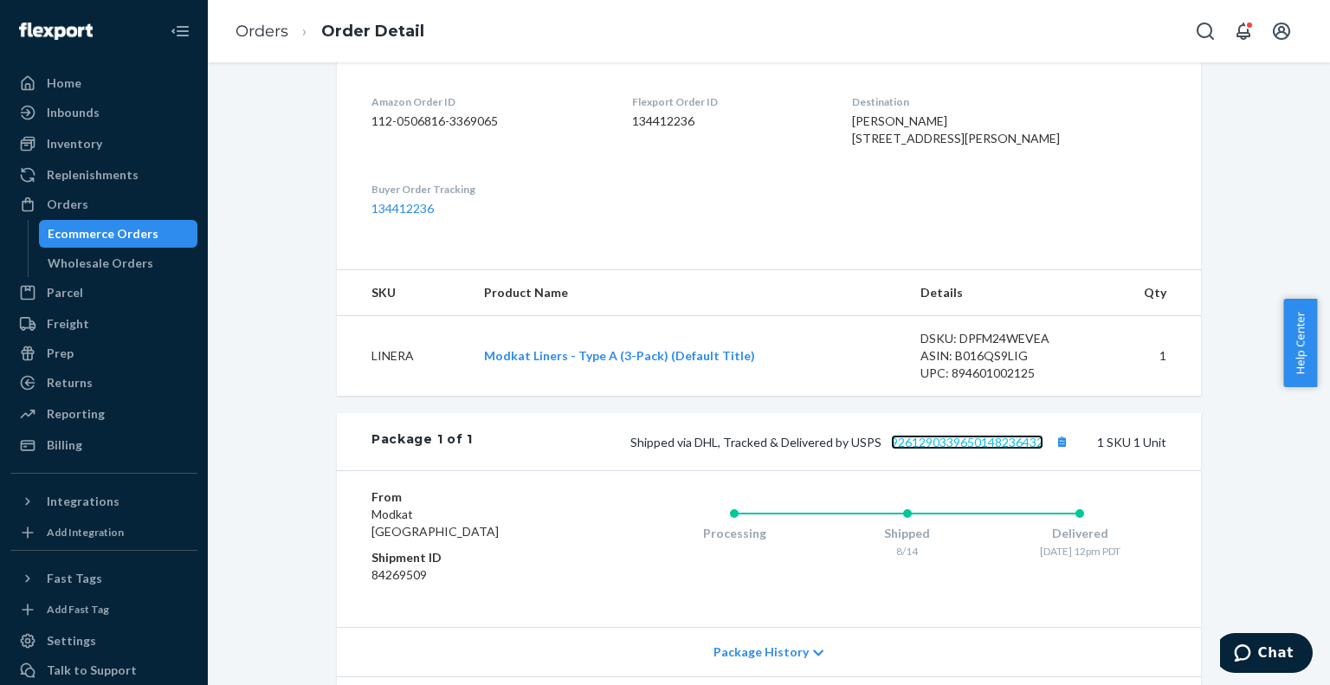
scroll to position [421, 0]
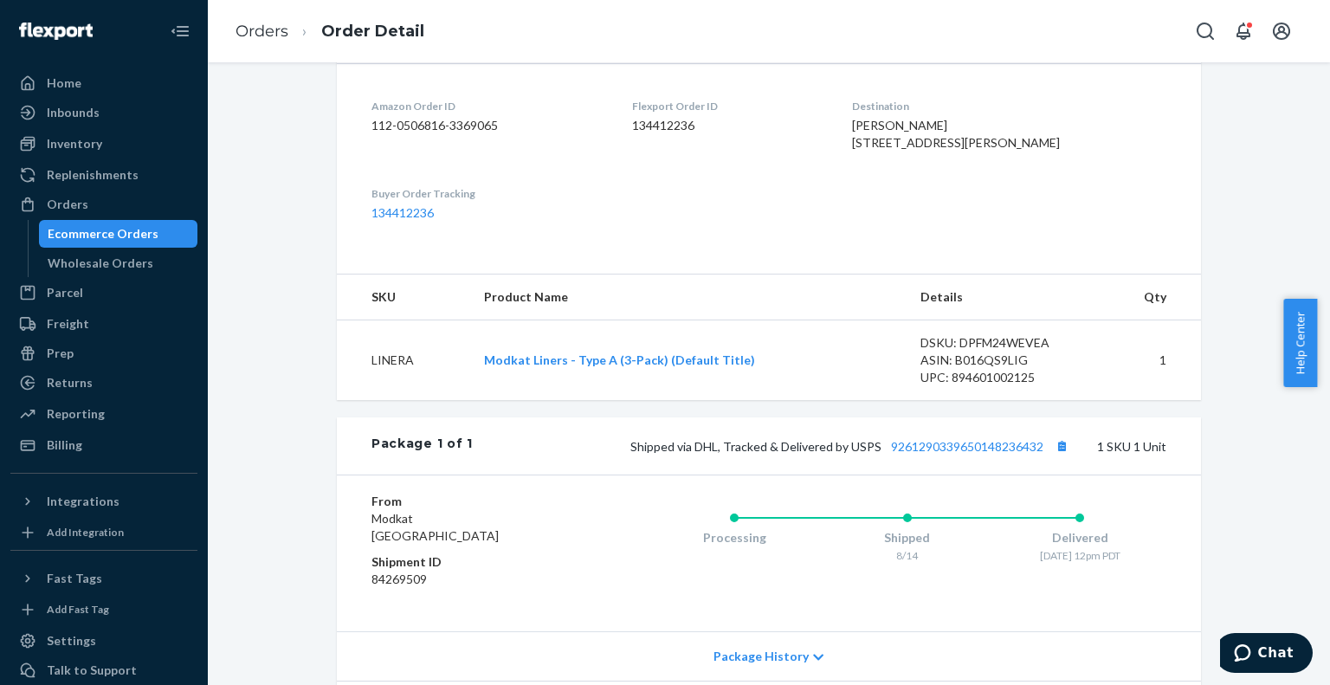
drag, startPoint x: 1049, startPoint y: 158, endPoint x: 858, endPoint y: 138, distance: 192.5
click at [858, 138] on dl "Amazon Order ID 112-0506816-3369065 Flexport Order ID 134412236 Destination [PE…" at bounding box center [769, 159] width 864 height 193
copy span "[STREET_ADDRESS][PERSON_NAME]"
